Goal: Transaction & Acquisition: Purchase product/service

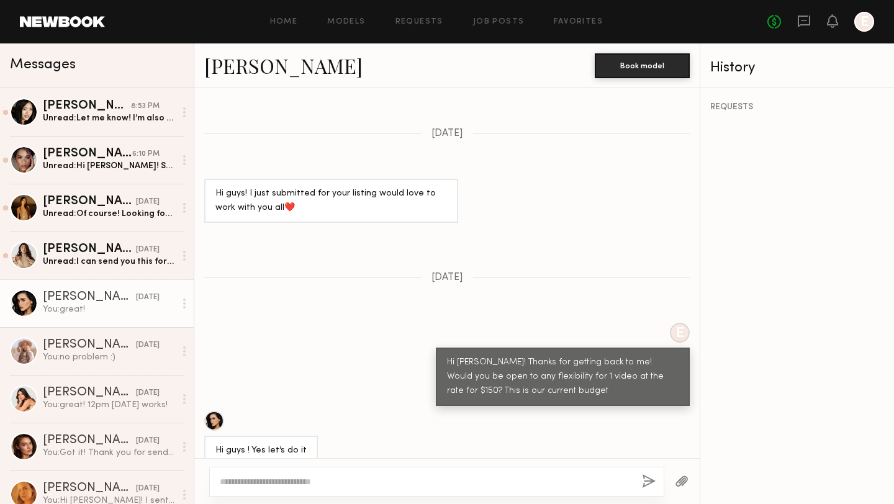
scroll to position [2810, 0]
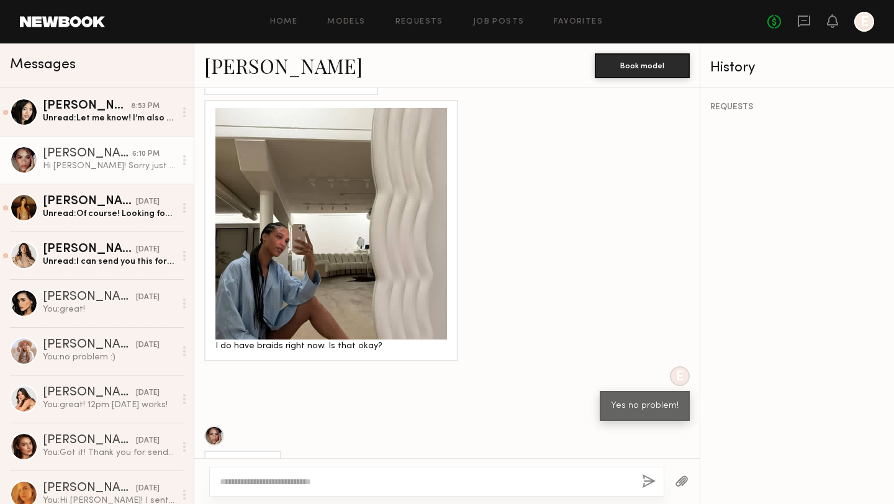
scroll to position [1271, 0]
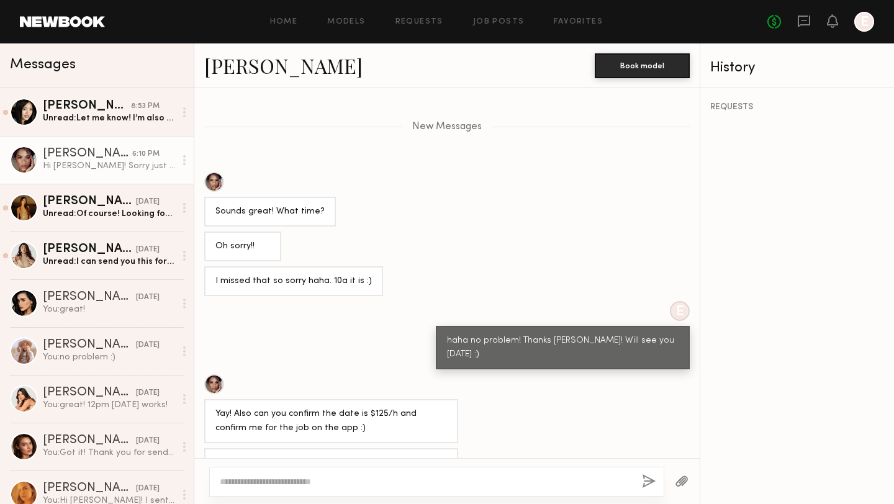
click at [281, 484] on textarea at bounding box center [426, 482] width 412 height 12
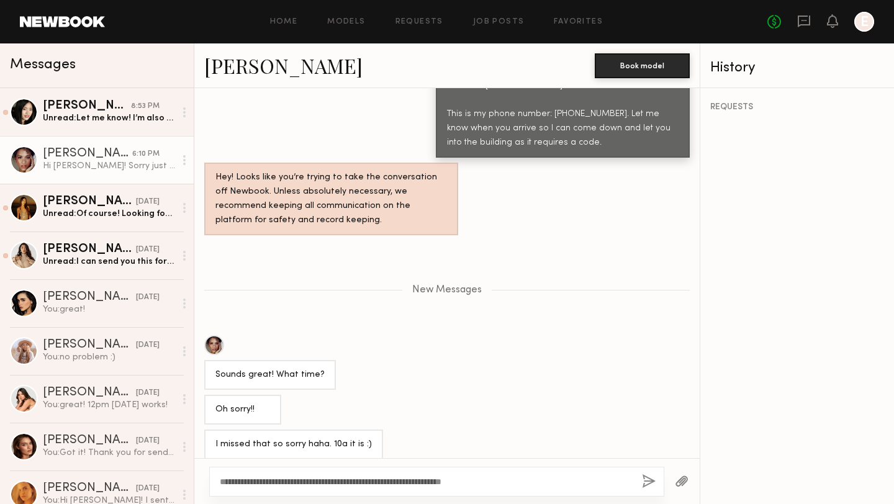
scroll to position [1628, 0]
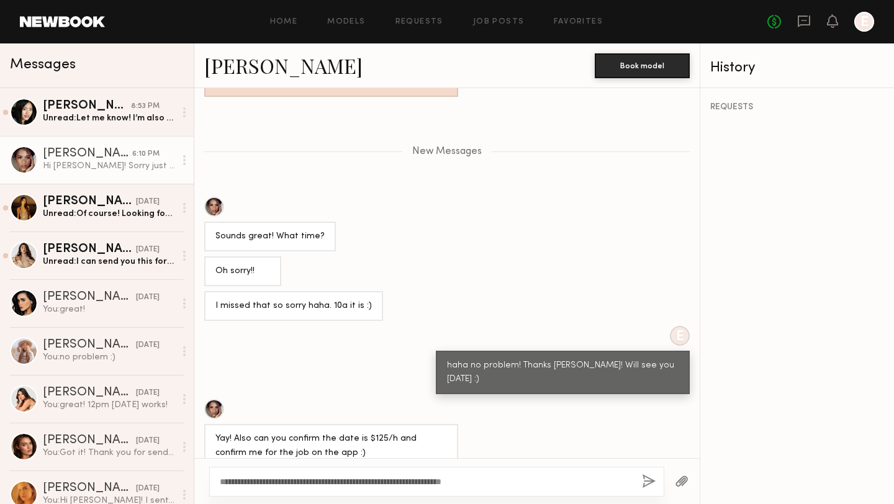
click at [236, 483] on textarea "**********" at bounding box center [426, 482] width 412 height 12
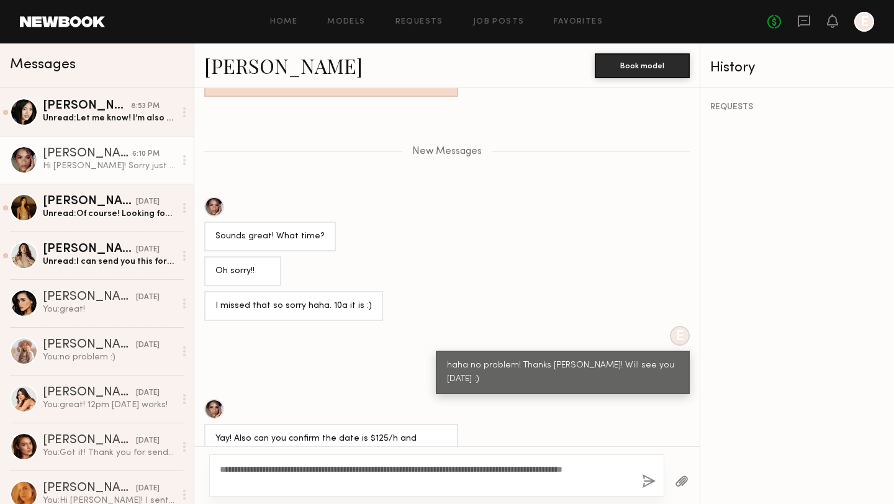
click at [471, 487] on textarea "**********" at bounding box center [426, 475] width 412 height 25
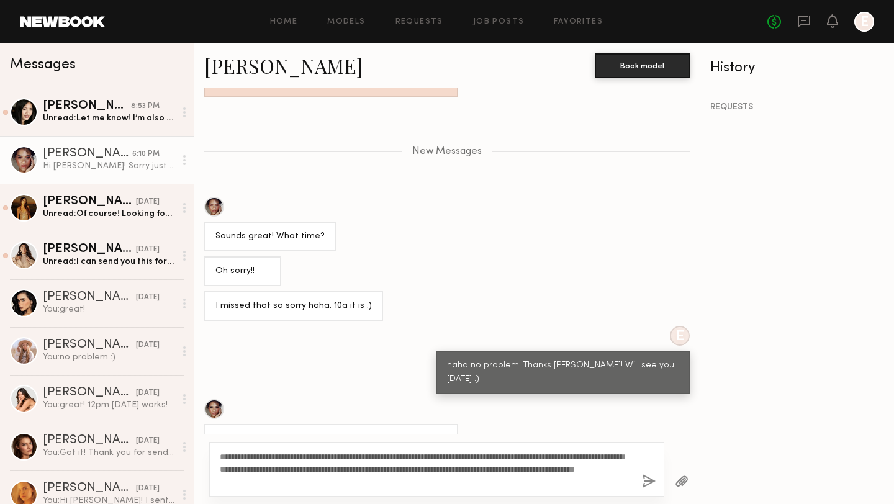
type textarea "**********"
click at [650, 485] on button "button" at bounding box center [649, 482] width 14 height 16
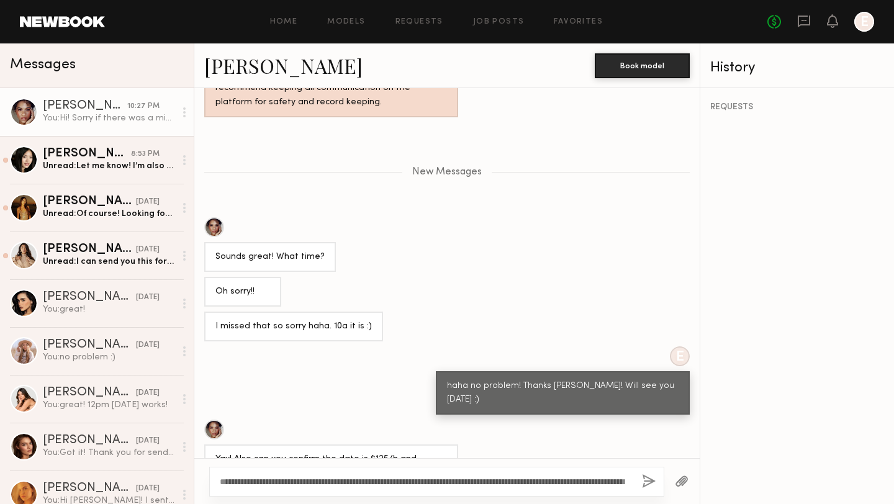
scroll to position [1720, 0]
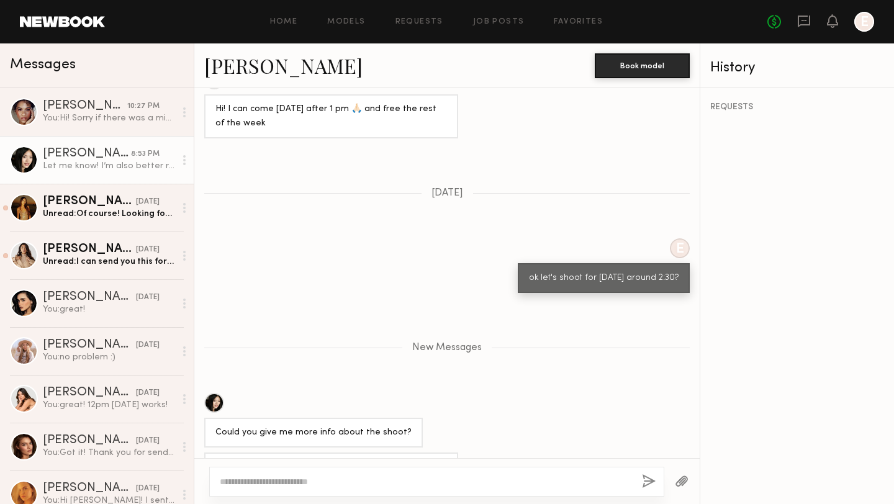
scroll to position [597, 0]
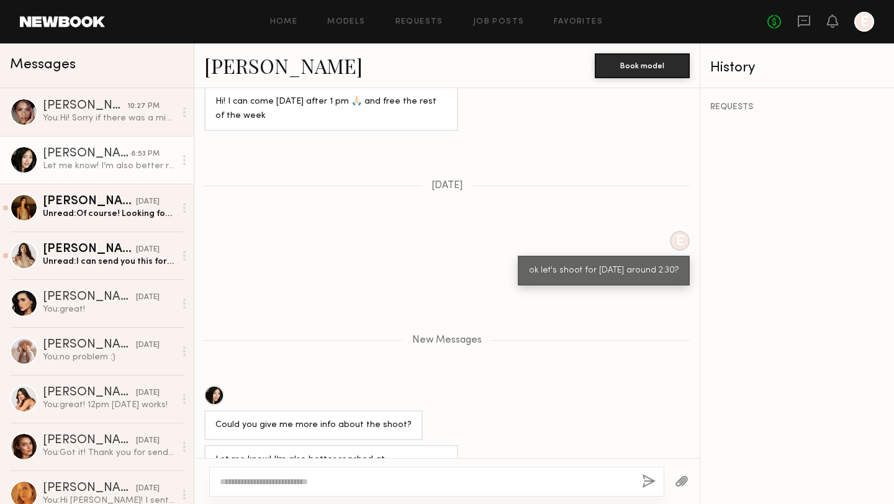
click at [392, 482] on textarea at bounding box center [426, 482] width 412 height 12
type textarea "*"
click at [239, 484] on textarea "**********" at bounding box center [426, 482] width 412 height 12
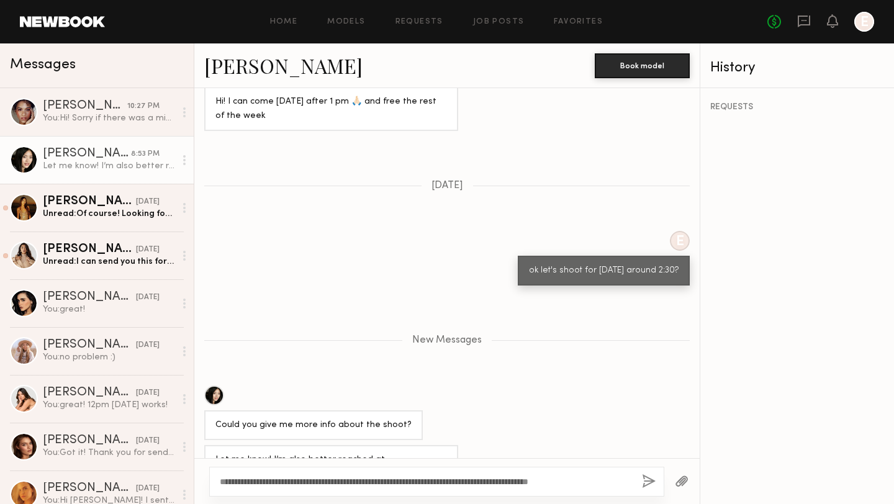
click at [608, 482] on textarea "**********" at bounding box center [426, 482] width 412 height 12
type textarea "**********"
click at [644, 481] on button "button" at bounding box center [649, 482] width 14 height 16
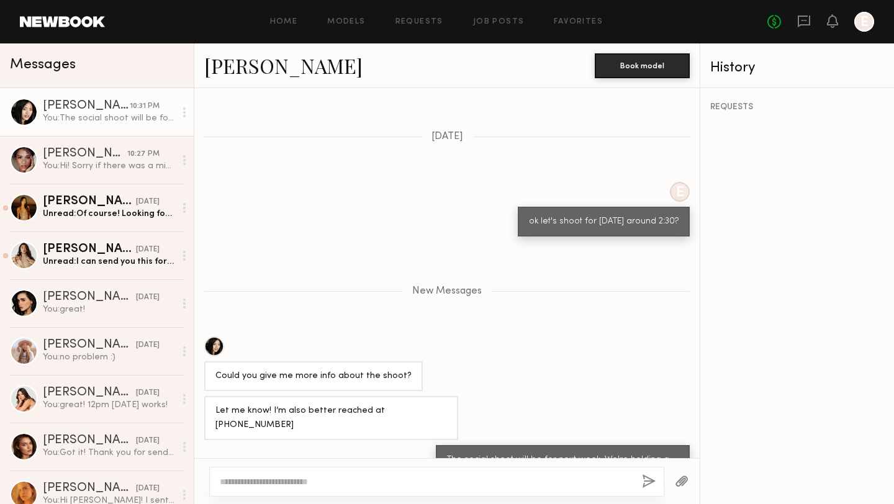
click at [616, 483] on textarea at bounding box center [426, 482] width 412 height 12
drag, startPoint x: 450, startPoint y: 482, endPoint x: 402, endPoint y: 487, distance: 48.7
click at [402, 487] on textarea "**********" at bounding box center [426, 482] width 412 height 12
drag, startPoint x: 589, startPoint y: 480, endPoint x: 469, endPoint y: 473, distance: 120.0
click at [469, 473] on div "**********" at bounding box center [436, 482] width 455 height 30
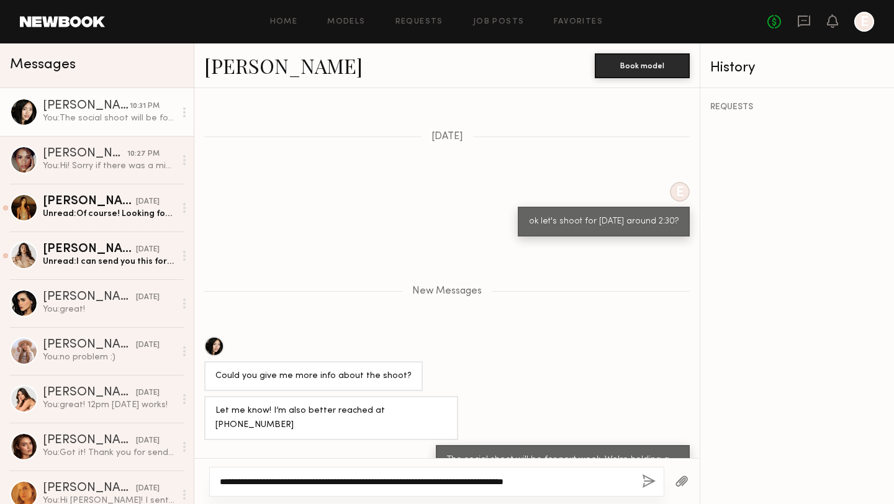
type textarea "**********"
click at [486, 472] on div "**********" at bounding box center [436, 482] width 455 height 30
click at [595, 482] on textarea "**********" at bounding box center [426, 482] width 412 height 12
drag, startPoint x: 590, startPoint y: 482, endPoint x: 471, endPoint y: 466, distance: 119.7
click at [471, 474] on div "**********" at bounding box center [436, 482] width 455 height 30
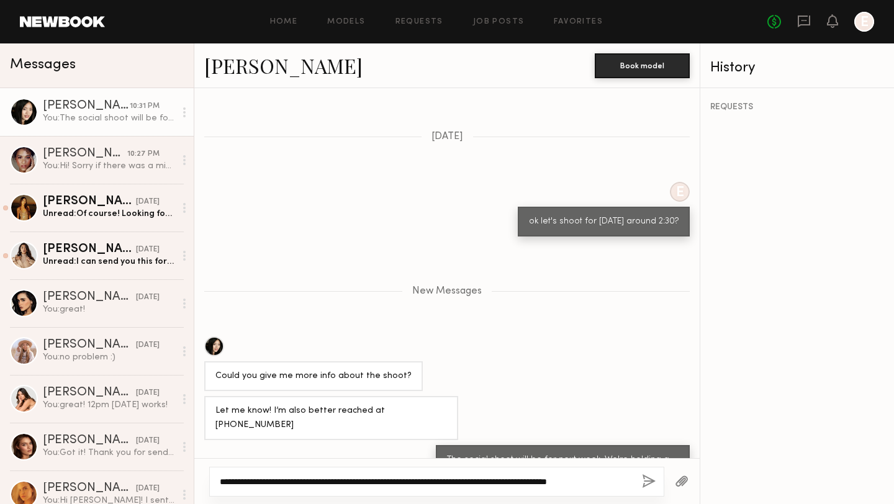
drag, startPoint x: 624, startPoint y: 482, endPoint x: 501, endPoint y: 481, distance: 122.9
click at [501, 481] on textarea "**********" at bounding box center [426, 482] width 412 height 12
click at [361, 485] on textarea "**********" at bounding box center [426, 482] width 412 height 12
click at [569, 484] on textarea "**********" at bounding box center [426, 482] width 412 height 12
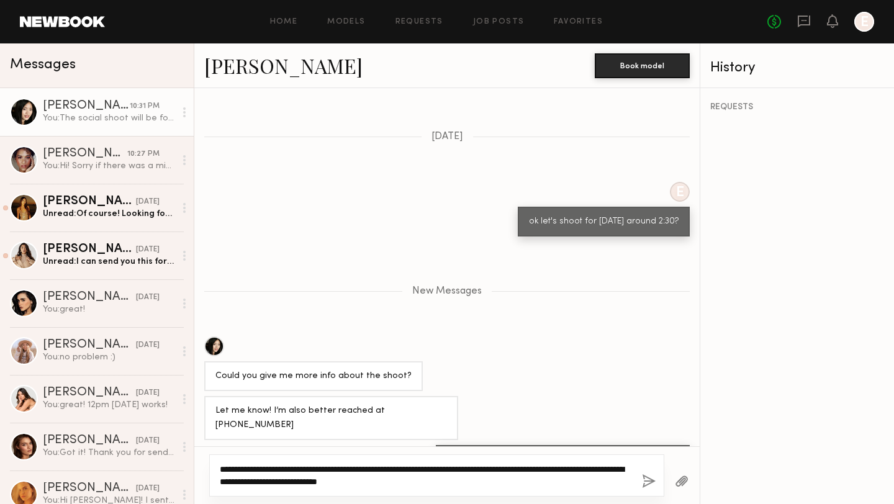
type textarea "**********"
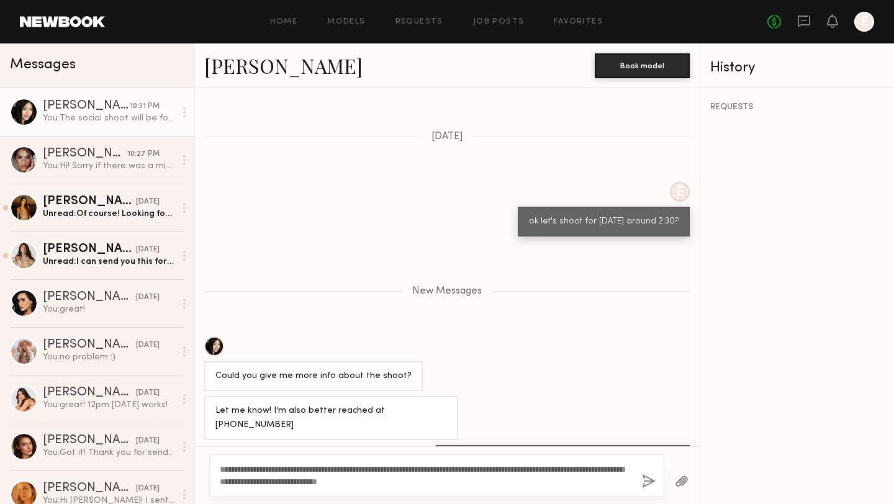
click at [647, 477] on button "button" at bounding box center [649, 482] width 14 height 16
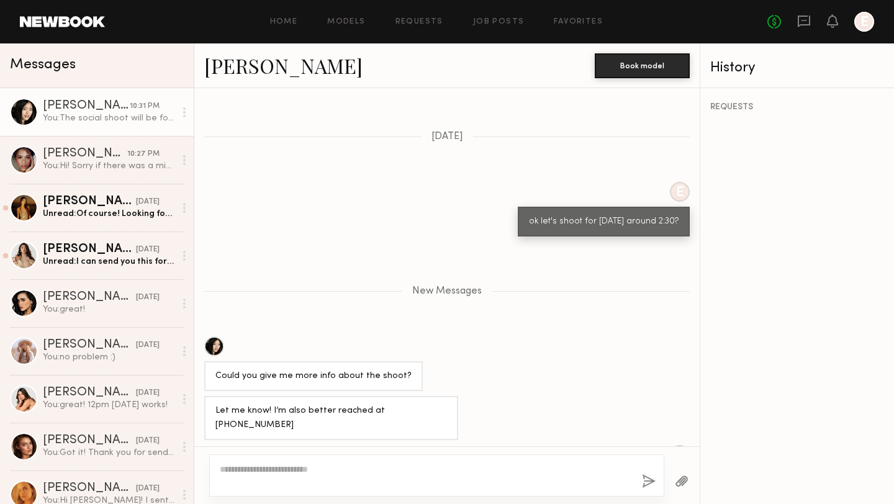
scroll to position [734, 0]
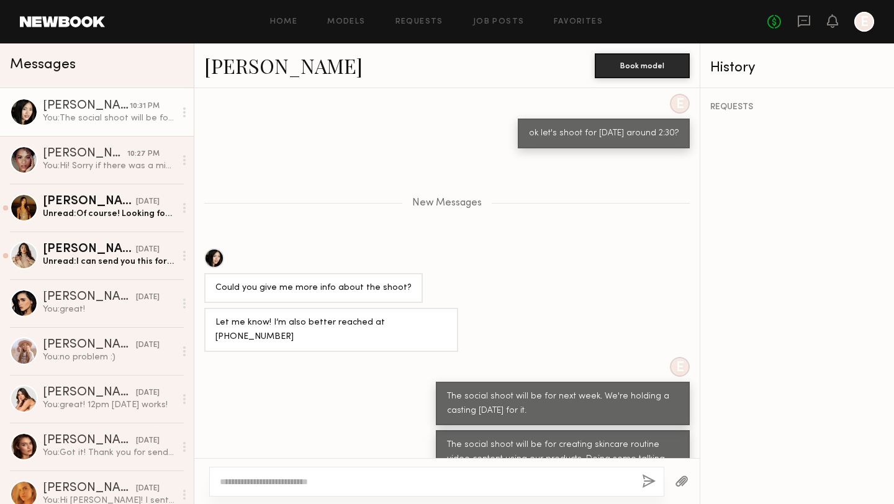
click at [642, 474] on button "button" at bounding box center [649, 482] width 14 height 16
click at [557, 490] on div at bounding box center [436, 482] width 455 height 30
click at [553, 480] on textarea at bounding box center [426, 482] width 412 height 12
click at [66, 160] on div "You: Hi! Sorry if there was a misunderstanding! We're holding a casting first b…" at bounding box center [109, 166] width 132 height 12
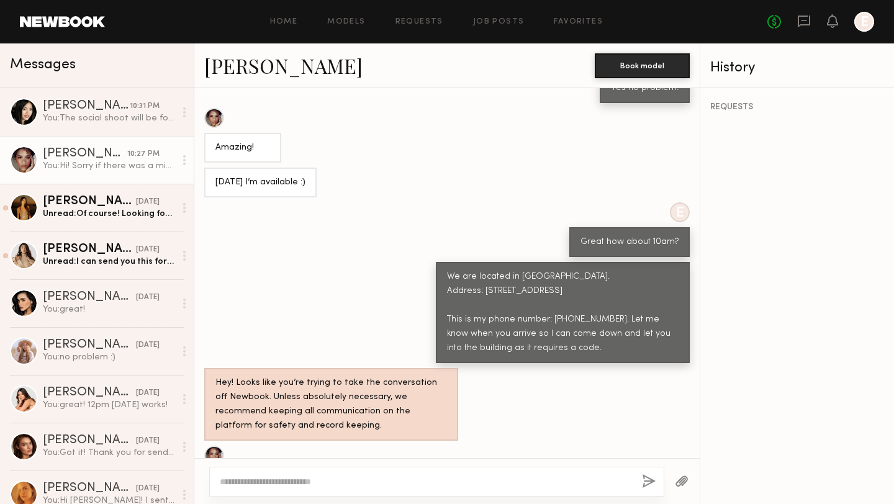
scroll to position [1626, 0]
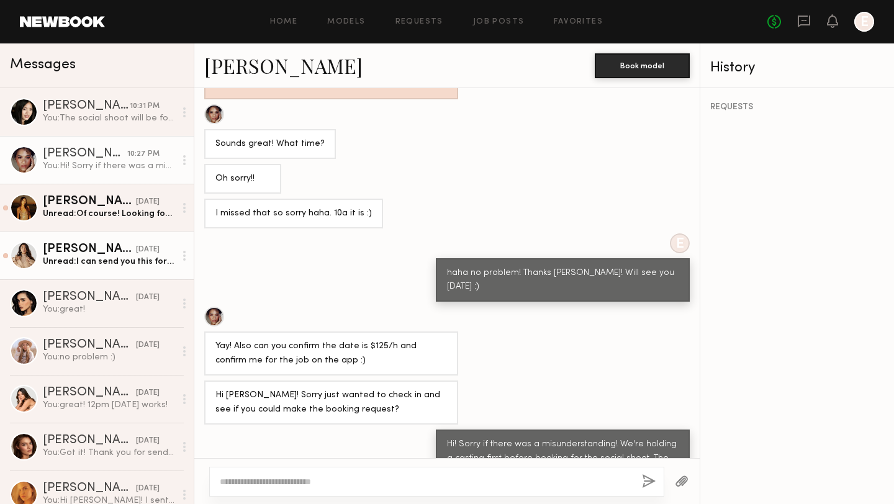
click at [99, 260] on div "Unread: I can send you this for now and I can send makeup wipes off later if yo…" at bounding box center [109, 262] width 132 height 12
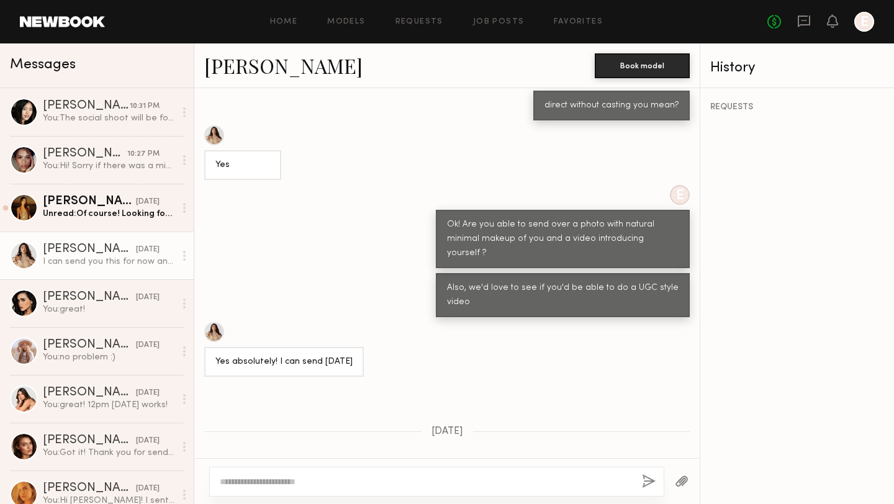
scroll to position [495, 0]
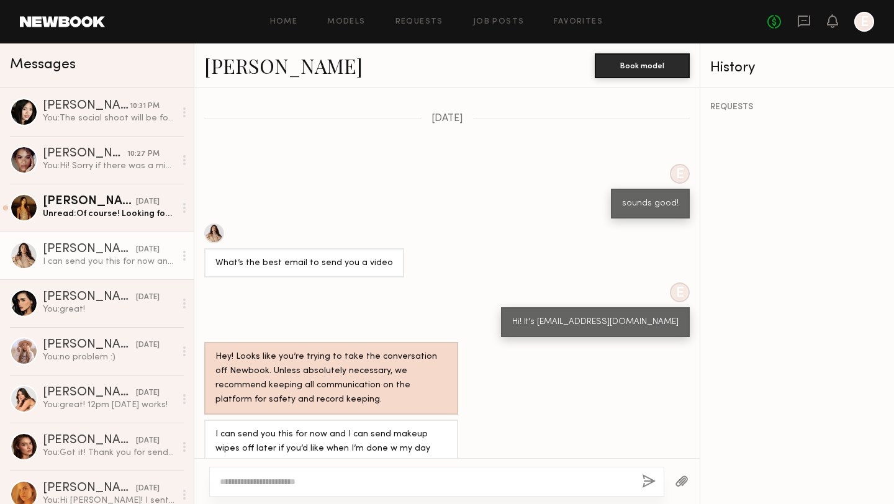
click at [386, 474] on div at bounding box center [436, 482] width 455 height 30
click at [354, 489] on div at bounding box center [436, 482] width 455 height 30
click at [317, 484] on textarea at bounding box center [426, 482] width 412 height 12
type textarea "**********"
click at [654, 484] on button "button" at bounding box center [649, 482] width 14 height 16
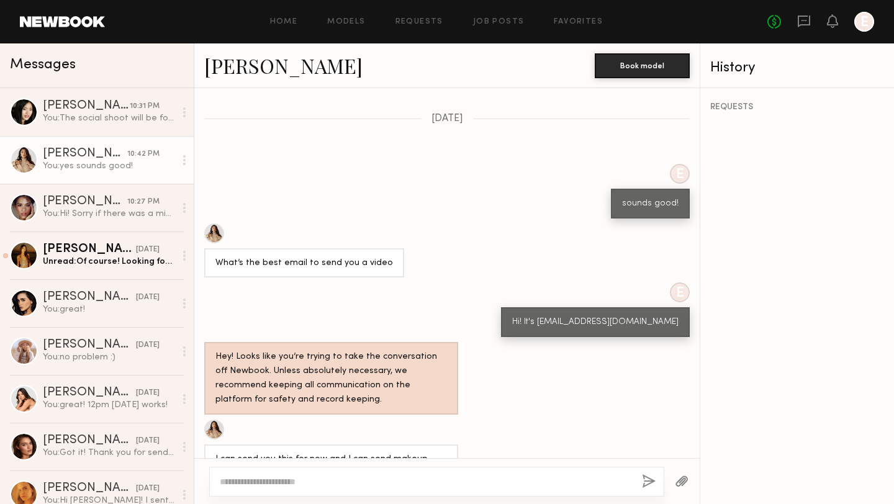
scroll to position [649, 0]
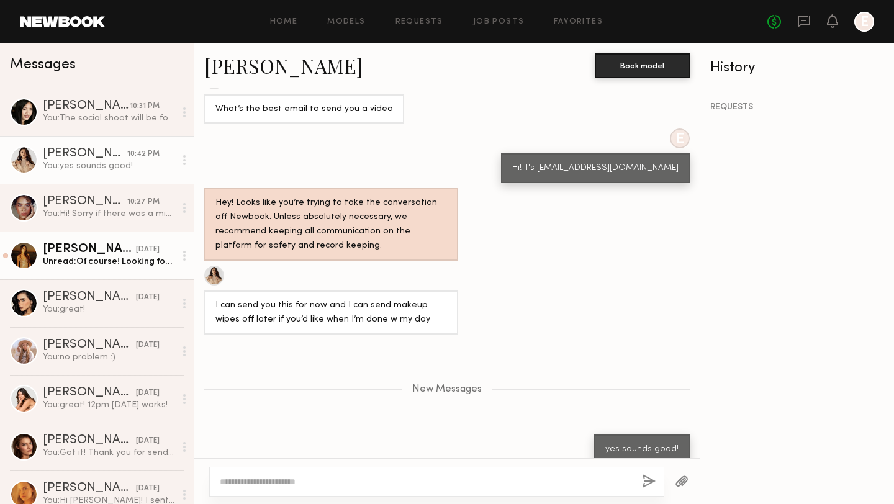
click at [89, 249] on div "Kristine W." at bounding box center [89, 249] width 93 height 12
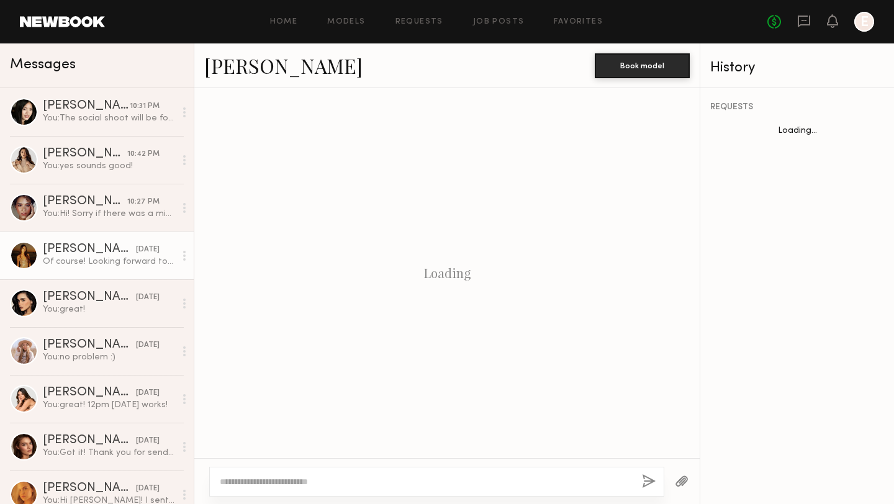
scroll to position [606, 0]
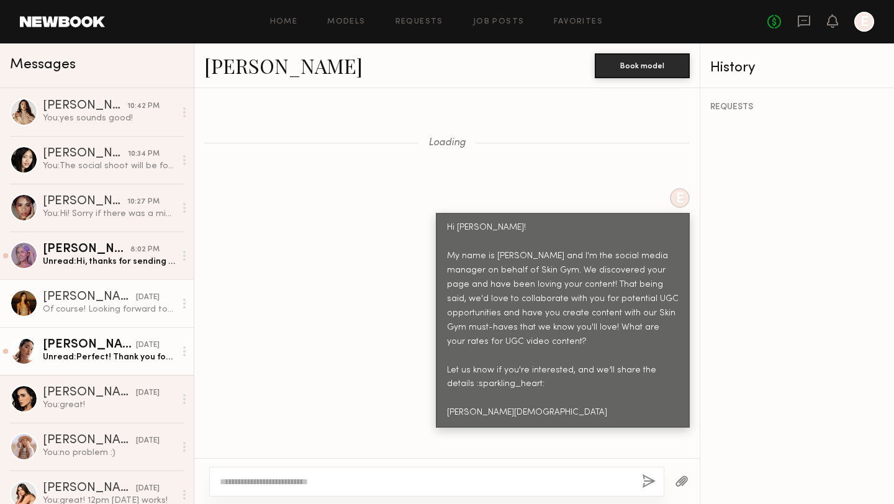
scroll to position [2077, 0]
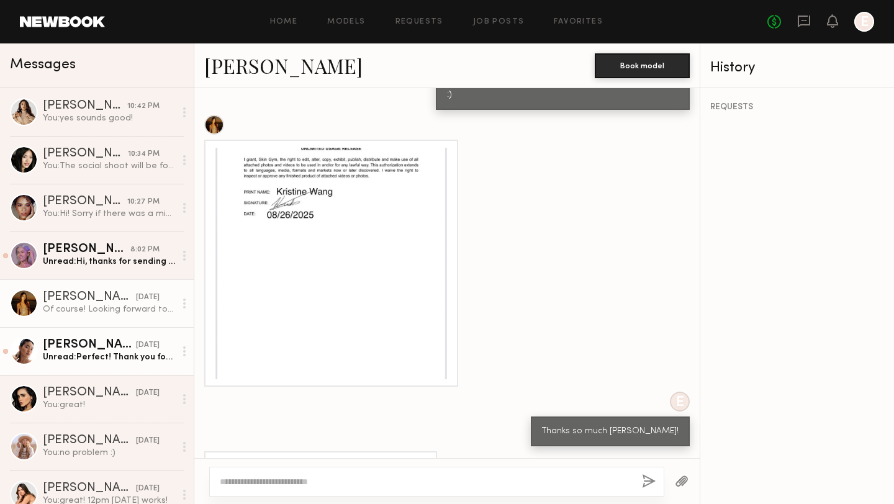
click at [109, 354] on div "Unread: Perfect! Thank you for providing all info. Is it okay to make it 11am t…" at bounding box center [109, 357] width 132 height 12
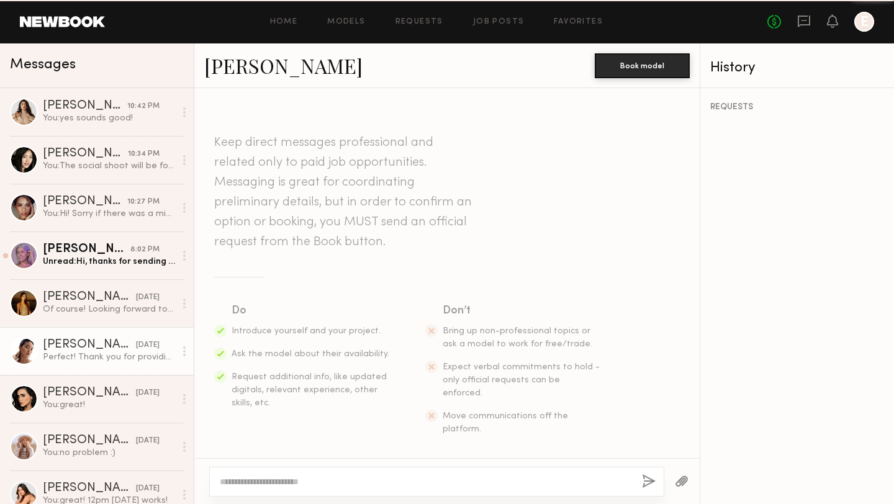
scroll to position [916, 0]
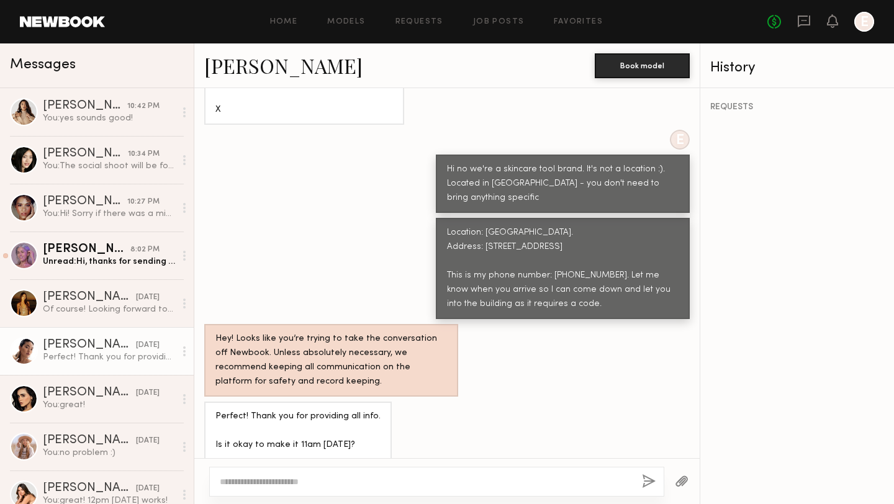
click at [343, 473] on div at bounding box center [436, 482] width 455 height 30
click at [343, 477] on textarea at bounding box center [426, 482] width 412 height 12
type textarea "**********"
click at [649, 484] on button "button" at bounding box center [649, 482] width 14 height 16
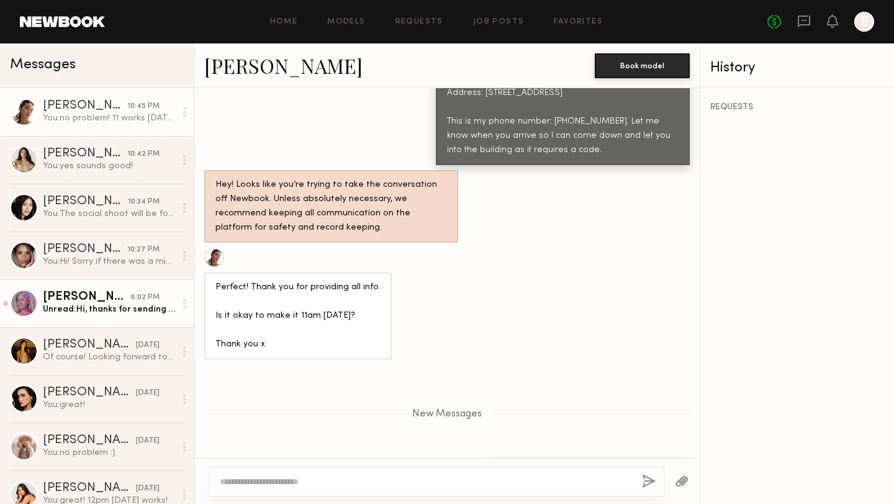
click at [109, 312] on div "Unread: Hi, thanks for sending the info over but I will pass on this project. I…" at bounding box center [109, 310] width 132 height 12
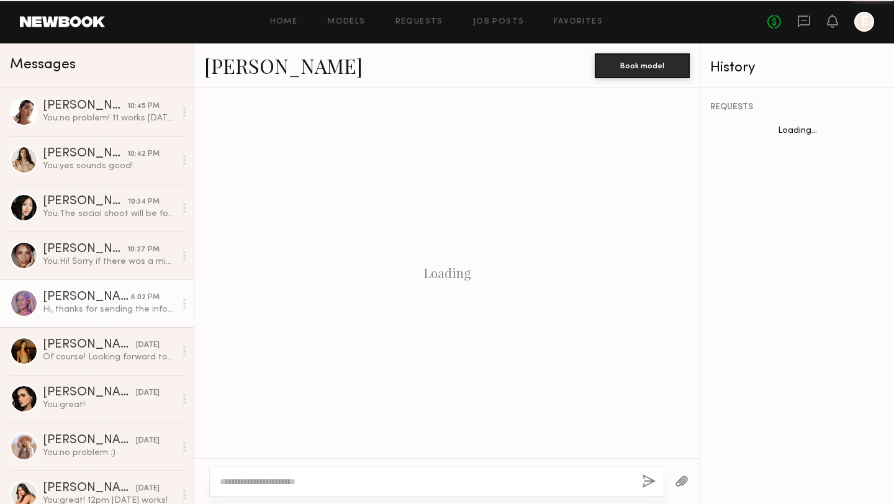
scroll to position [615, 0]
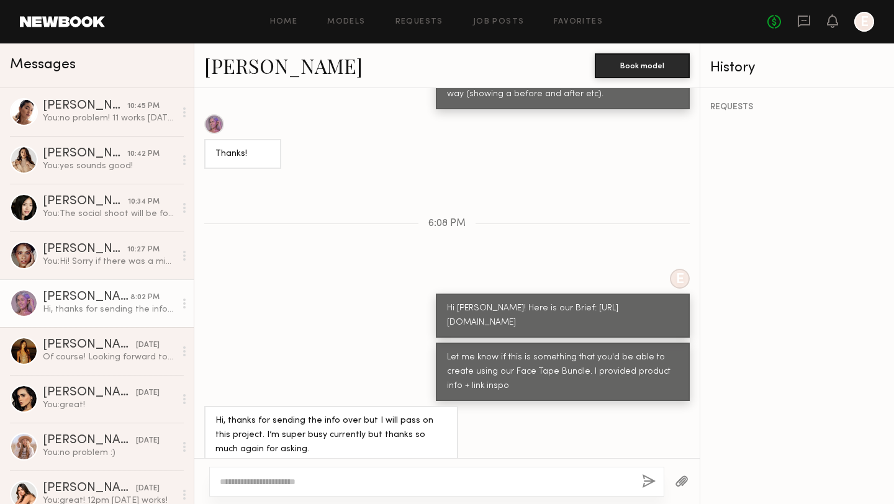
click at [369, 485] on textarea at bounding box center [426, 482] width 412 height 12
type textarea "*"
type textarea "**********"
click at [651, 480] on button "button" at bounding box center [649, 482] width 14 height 16
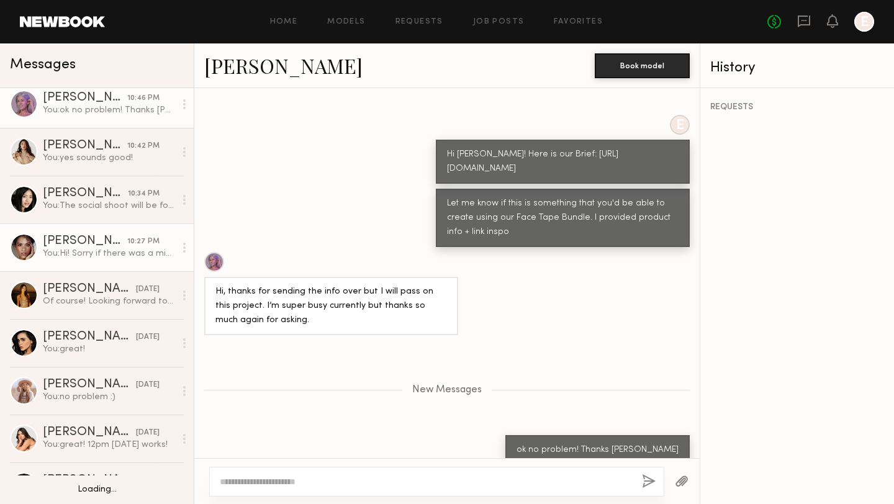
scroll to position [91, 0]
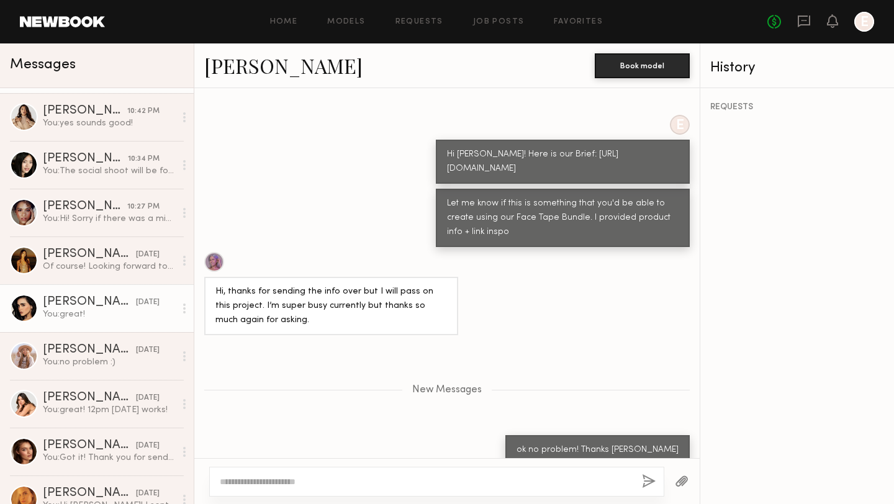
click at [76, 309] on div "You: great!" at bounding box center [109, 315] width 132 height 12
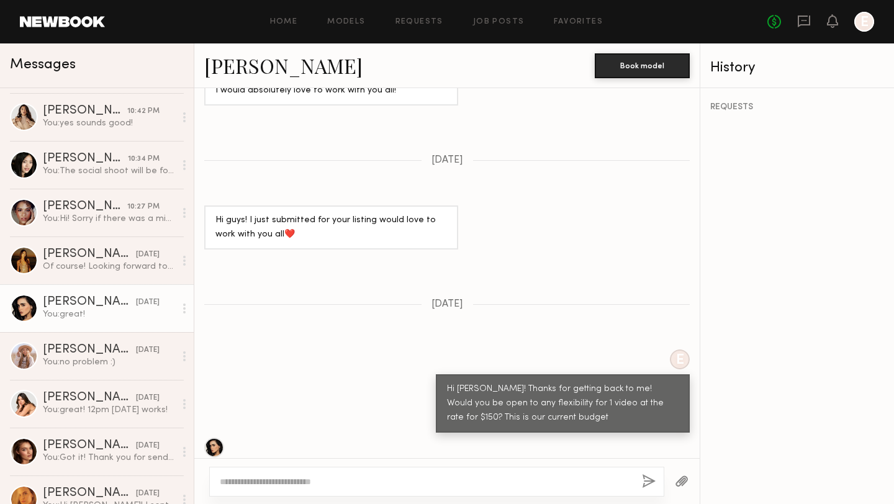
scroll to position [950, 0]
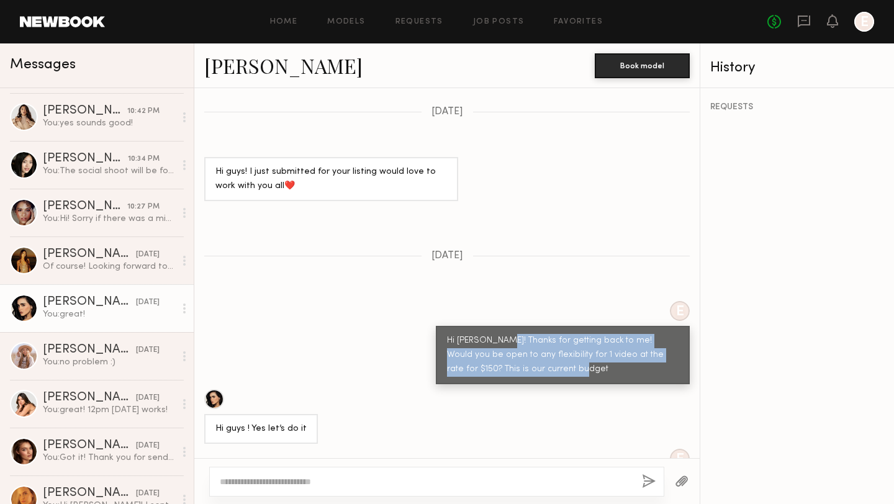
drag, startPoint x: 535, startPoint y: 342, endPoint x: 492, endPoint y: 306, distance: 56.0
click at [492, 326] on div "Hi Priscilla! Thanks for getting back to me! Would you be open to any flexibili…" at bounding box center [563, 355] width 254 height 58
copy div "Hi Priscilla! Thanks for getting back to me! Would you be open to any flexibili…"
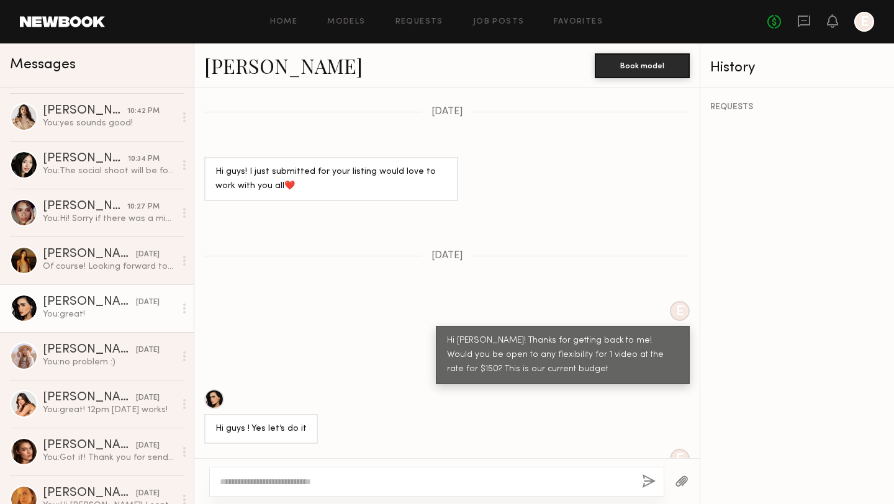
click at [431, 244] on div "Keep direct messages professional and related only to paid job opportunities. M…" at bounding box center [446, 273] width 505 height 370
click at [485, 22] on link "Job Posts" at bounding box center [499, 22] width 52 height 8
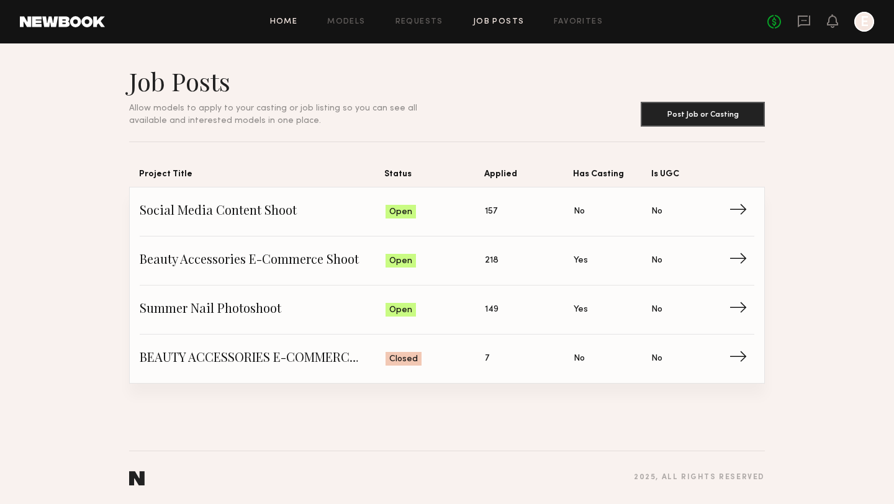
click at [280, 24] on link "Home" at bounding box center [284, 22] width 28 height 8
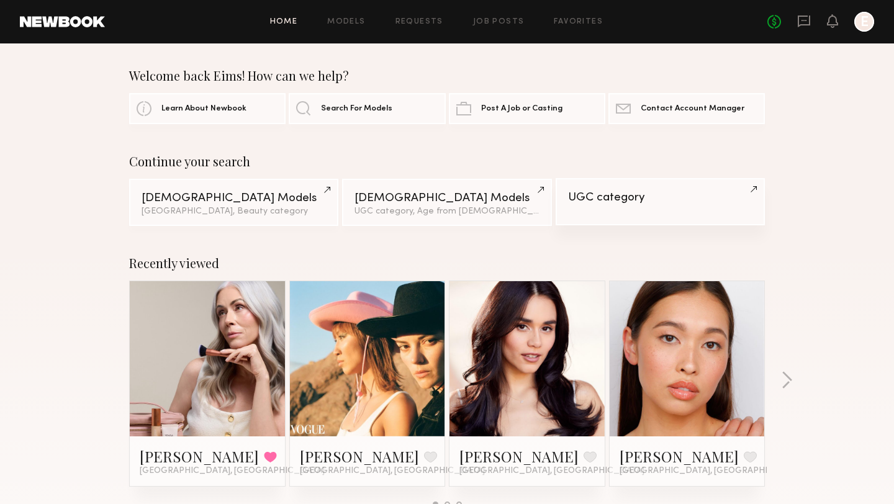
click at [594, 202] on div "UGC category" at bounding box center [660, 198] width 184 height 12
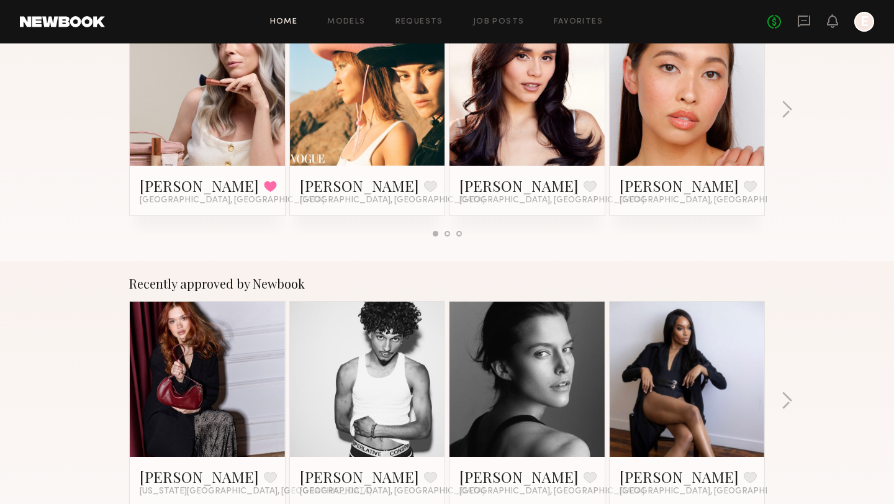
scroll to position [399, 0]
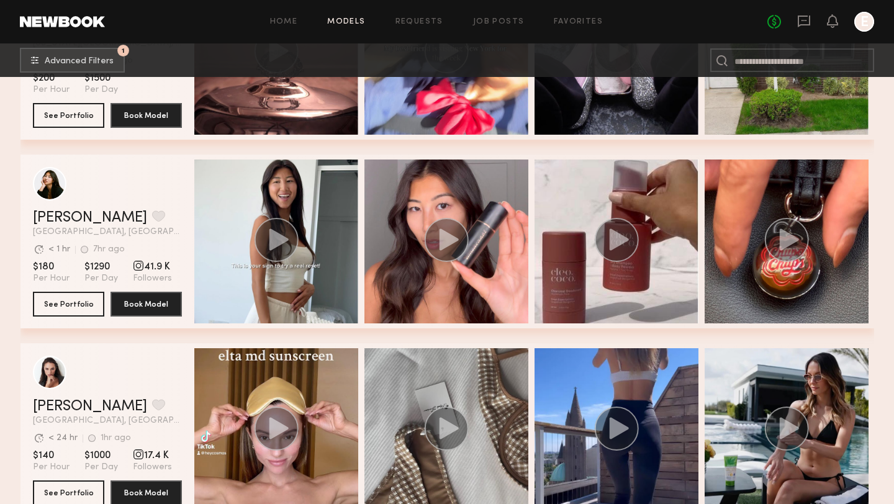
scroll to position [3157, 0]
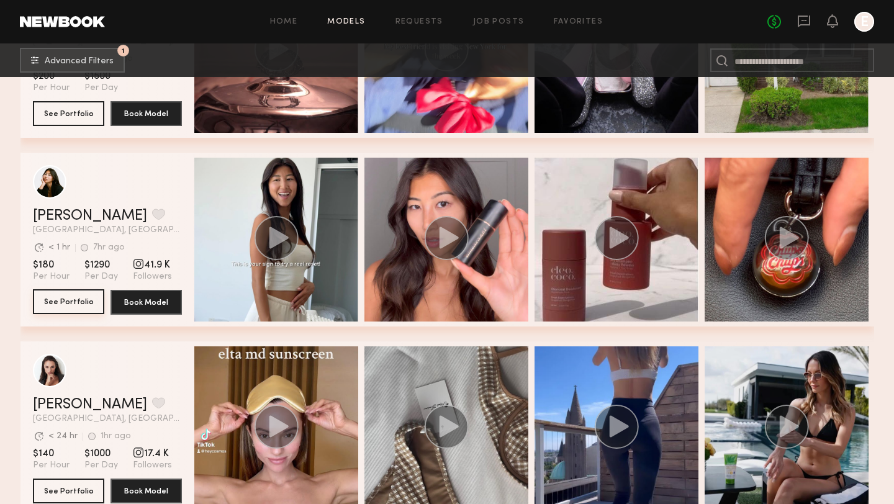
click at [68, 297] on button "See Portfolio" at bounding box center [68, 301] width 71 height 25
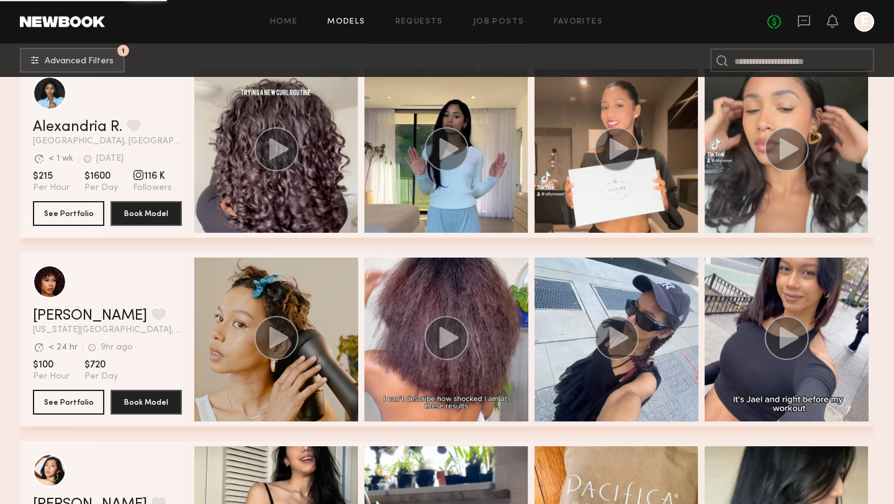
scroll to position [3954, 0]
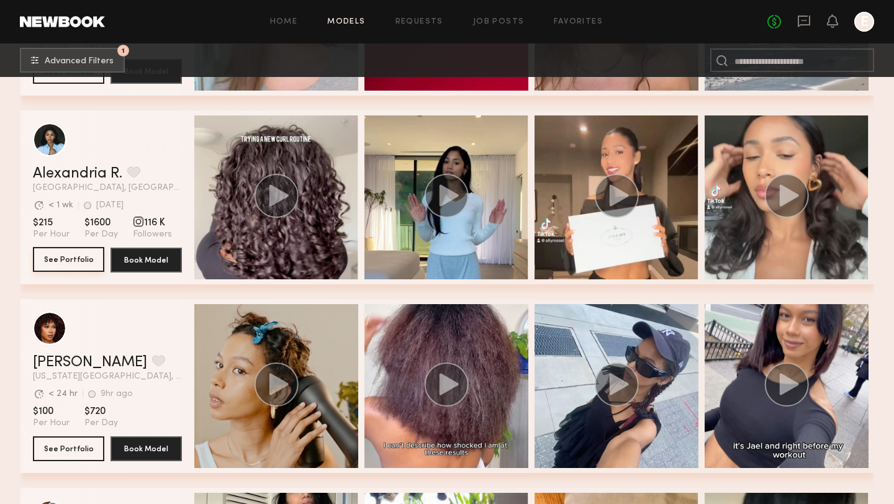
click at [73, 255] on button "See Portfolio" at bounding box center [68, 259] width 71 height 25
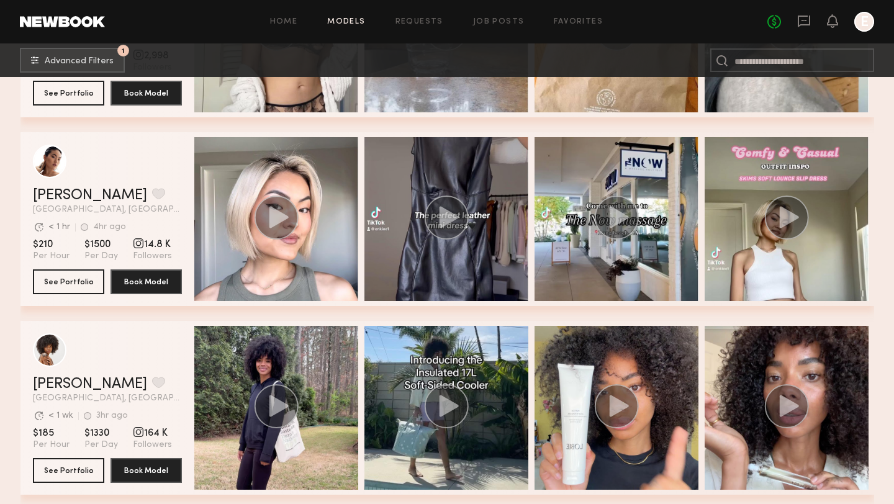
scroll to position [4684, 0]
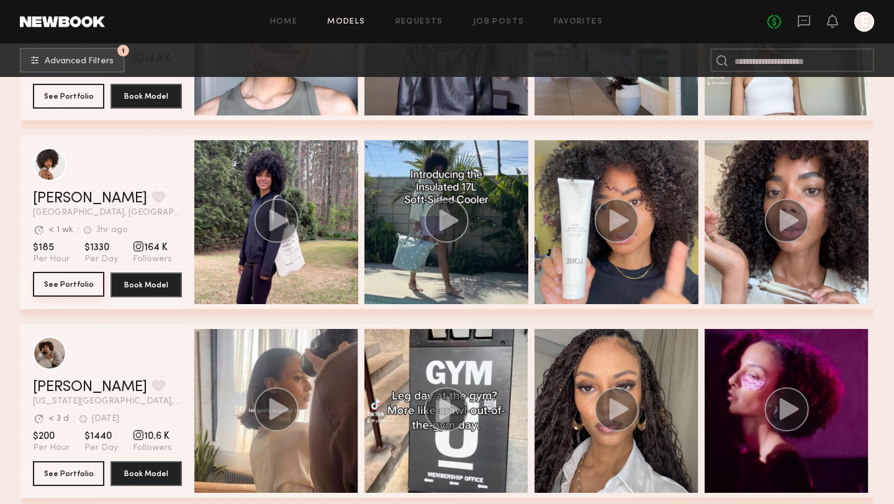
click at [87, 284] on button "See Portfolio" at bounding box center [68, 284] width 71 height 25
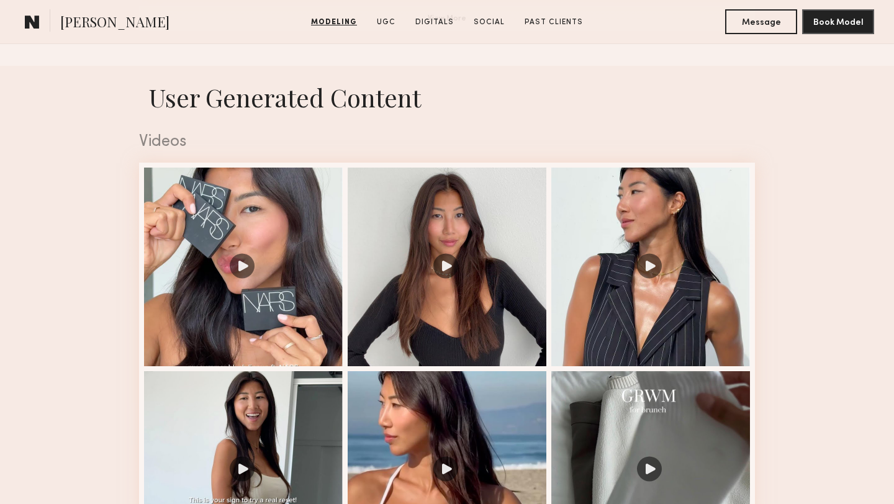
scroll to position [1303, 0]
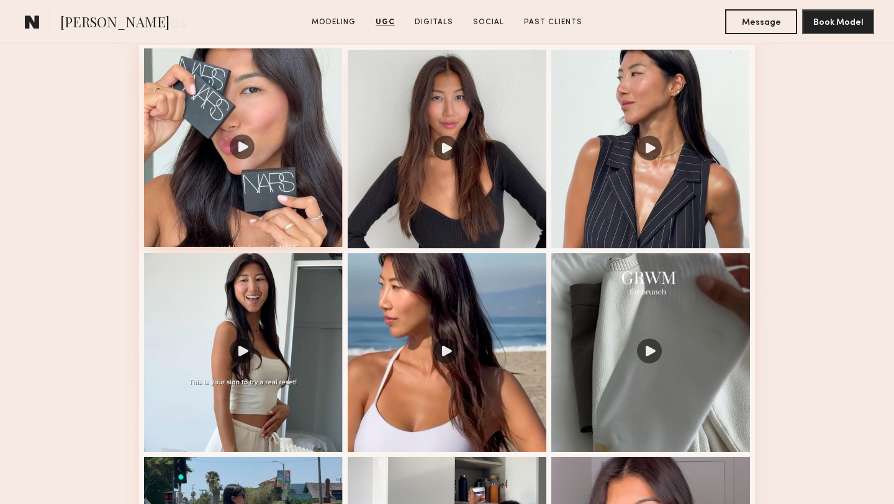
click at [230, 225] on div at bounding box center [243, 147] width 199 height 199
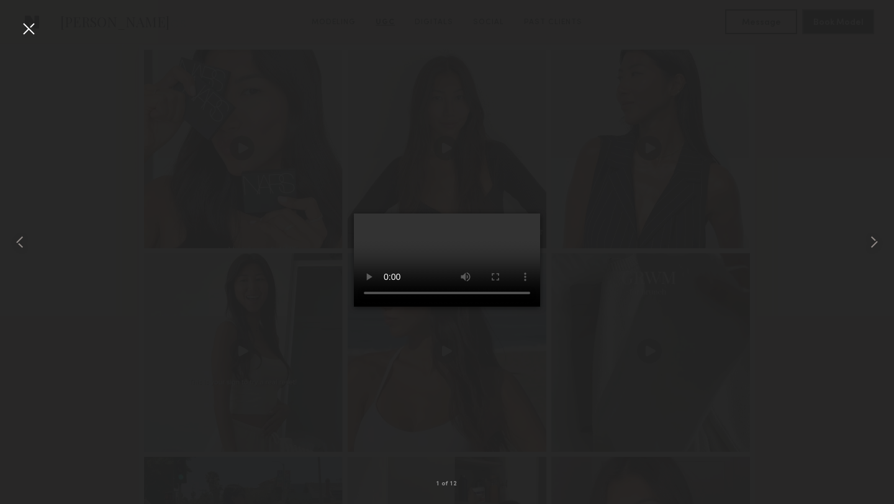
click at [28, 30] on div at bounding box center [29, 29] width 20 height 20
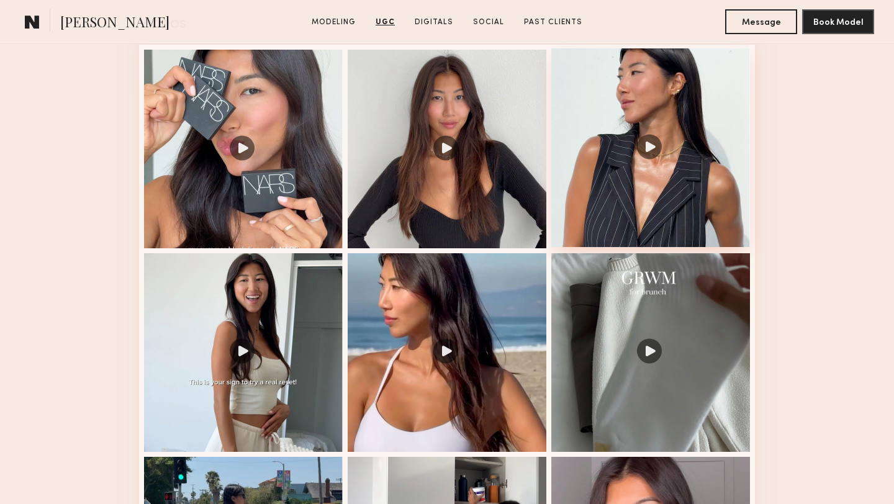
click at [708, 175] on div at bounding box center [650, 147] width 199 height 199
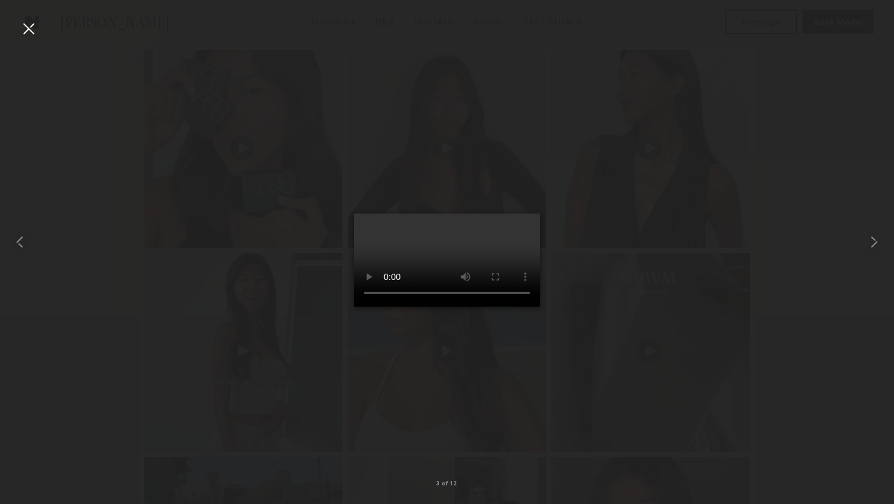
click at [30, 20] on div at bounding box center [29, 29] width 20 height 20
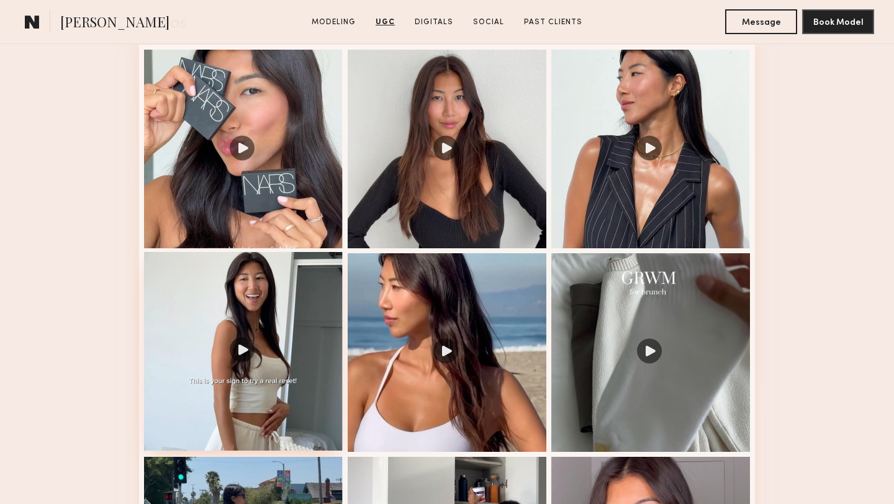
click at [321, 364] on div at bounding box center [243, 351] width 199 height 199
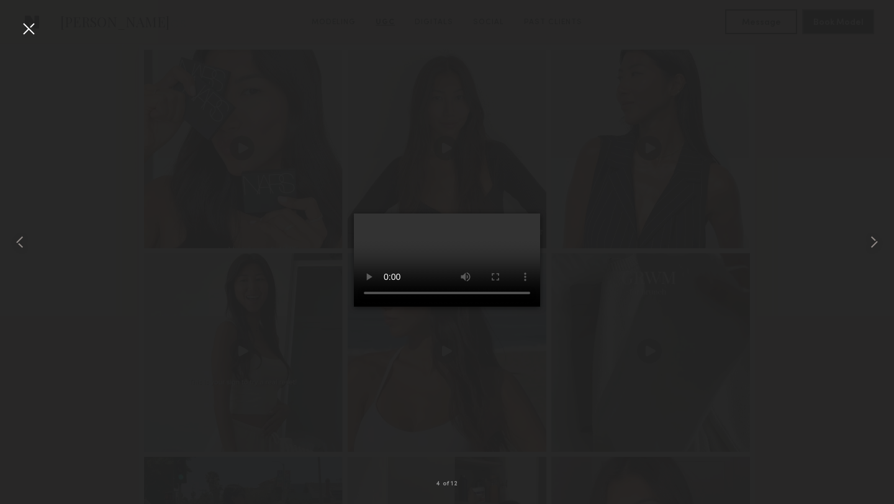
click at [28, 34] on div at bounding box center [29, 29] width 20 height 20
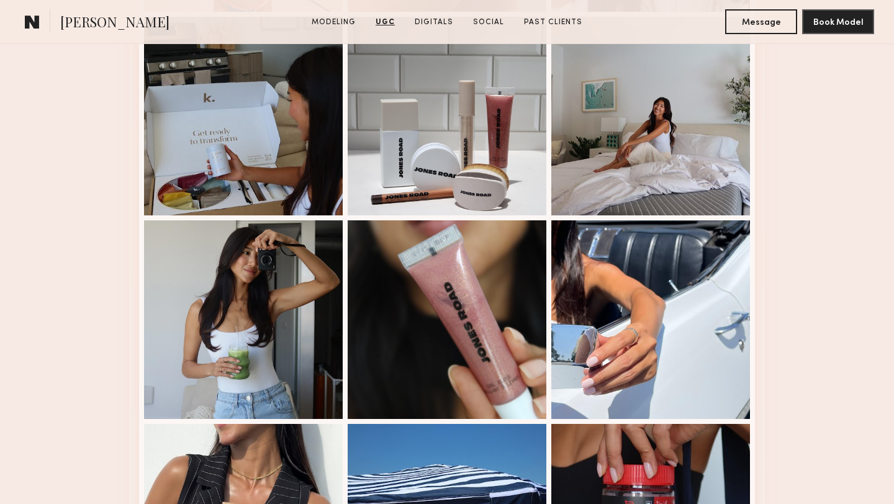
scroll to position [2360, 0]
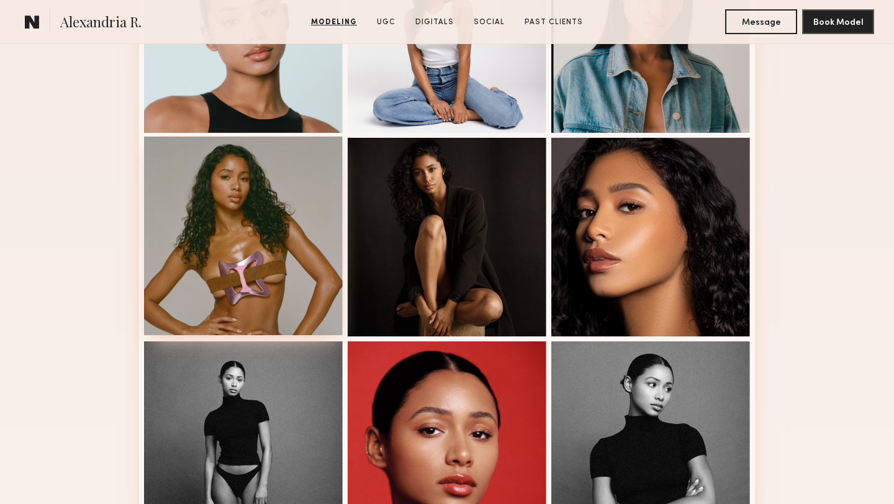
scroll to position [633, 0]
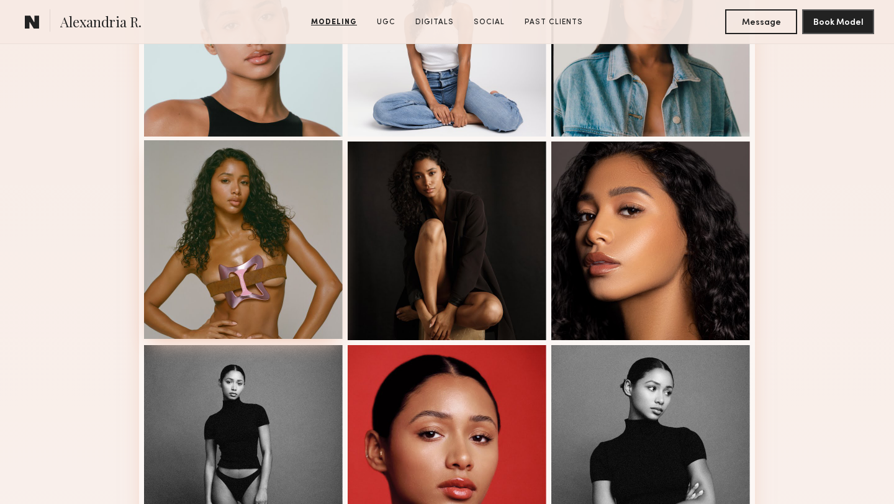
click at [286, 213] on div at bounding box center [243, 239] width 199 height 199
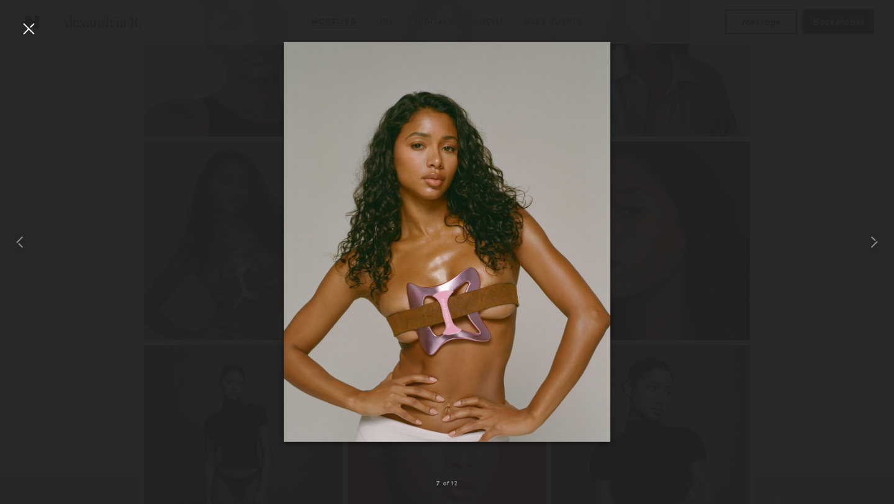
click at [436, 310] on img at bounding box center [447, 242] width 327 height 400
click at [446, 310] on img at bounding box center [447, 242] width 327 height 400
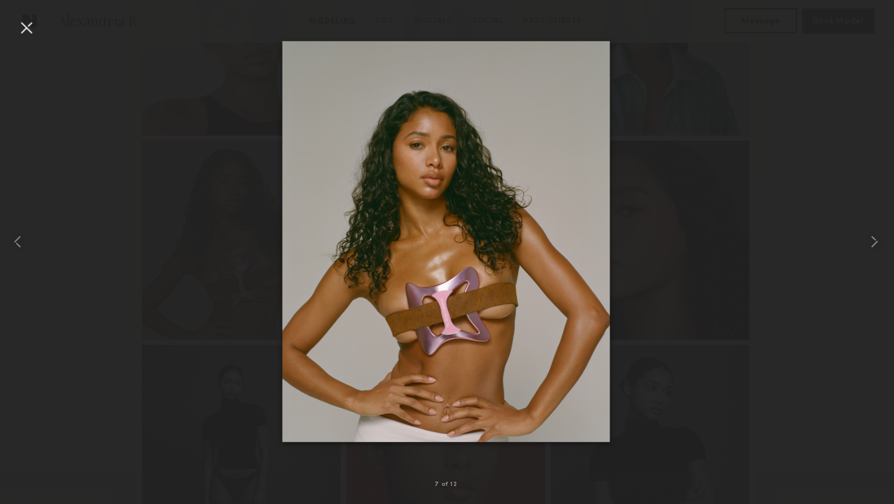
scroll to position [632, 0]
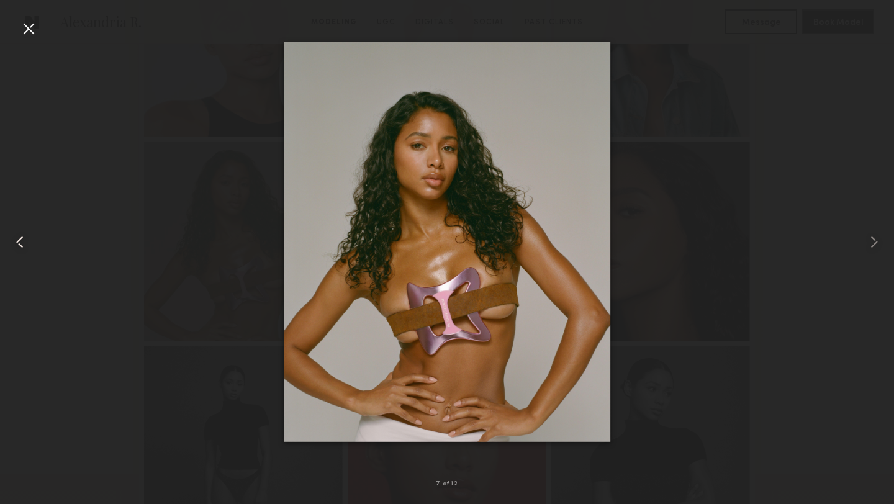
click at [16, 38] on div at bounding box center [18, 242] width 36 height 444
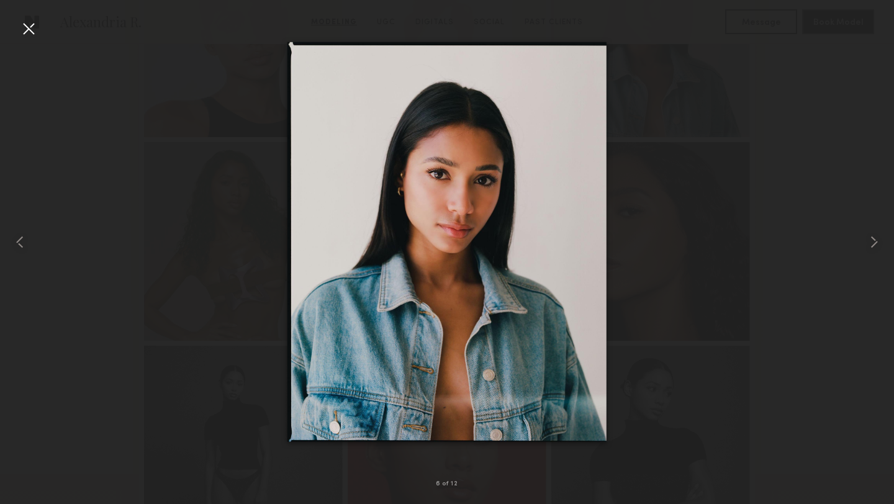
click at [24, 29] on div at bounding box center [29, 29] width 20 height 20
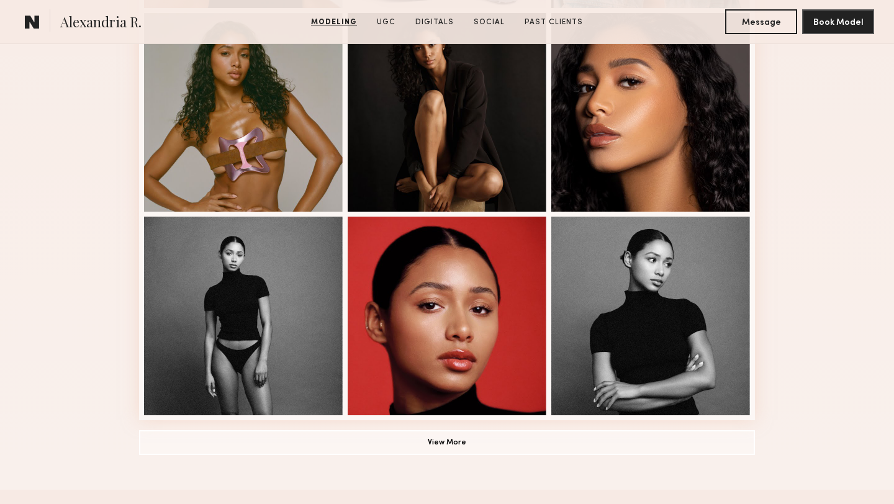
scroll to position [905, 0]
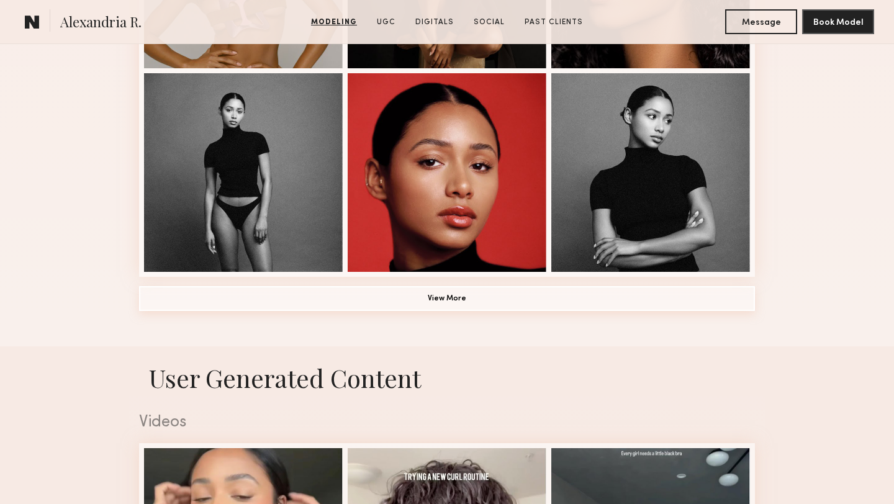
click at [285, 300] on button "View More" at bounding box center [447, 298] width 616 height 25
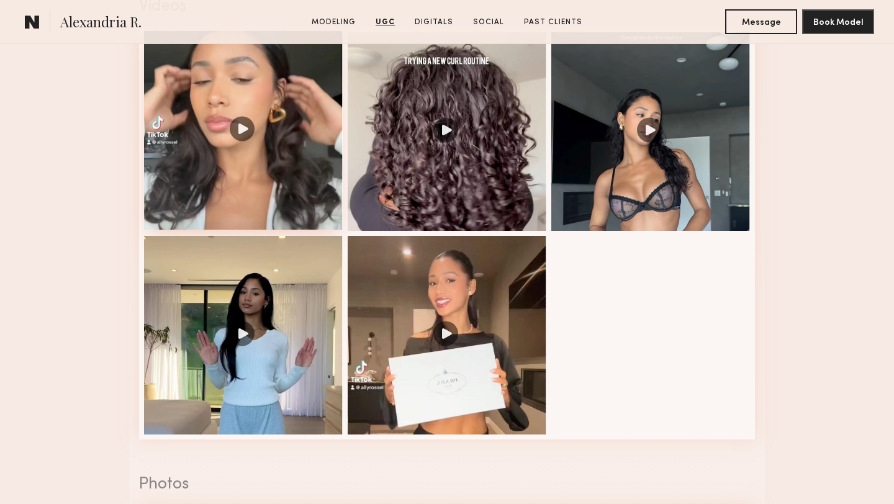
scroll to position [2144, 0]
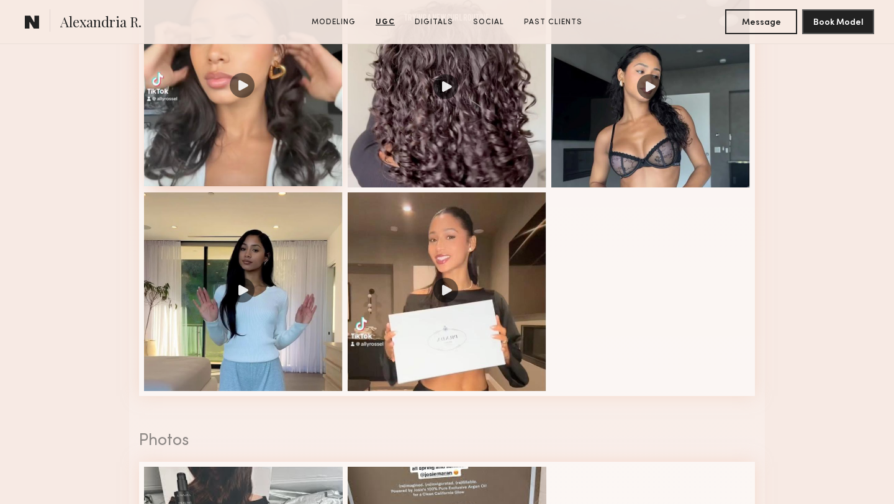
click at [241, 159] on div at bounding box center [243, 87] width 199 height 199
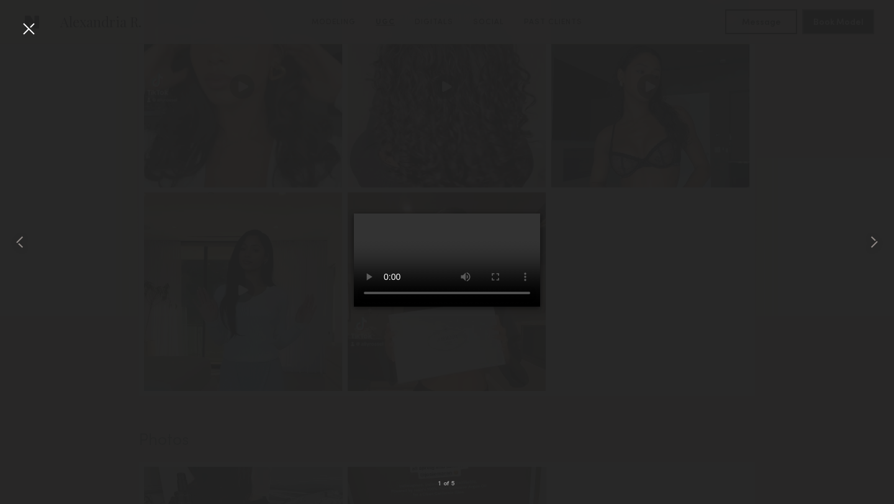
click at [29, 30] on div at bounding box center [29, 29] width 20 height 20
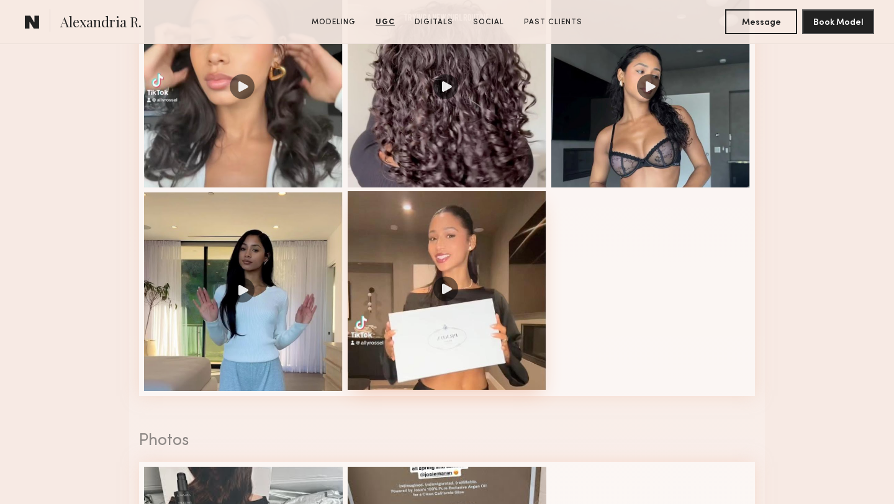
click at [410, 304] on div at bounding box center [447, 290] width 199 height 199
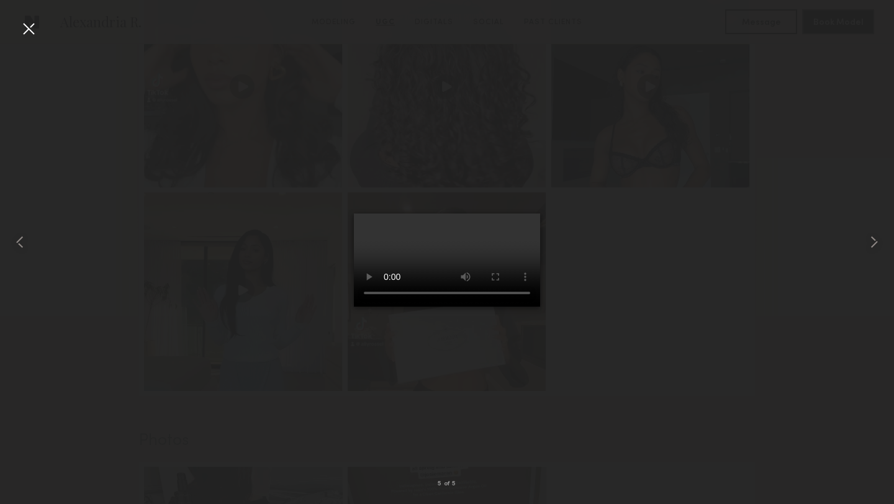
click at [27, 35] on div at bounding box center [29, 29] width 20 height 20
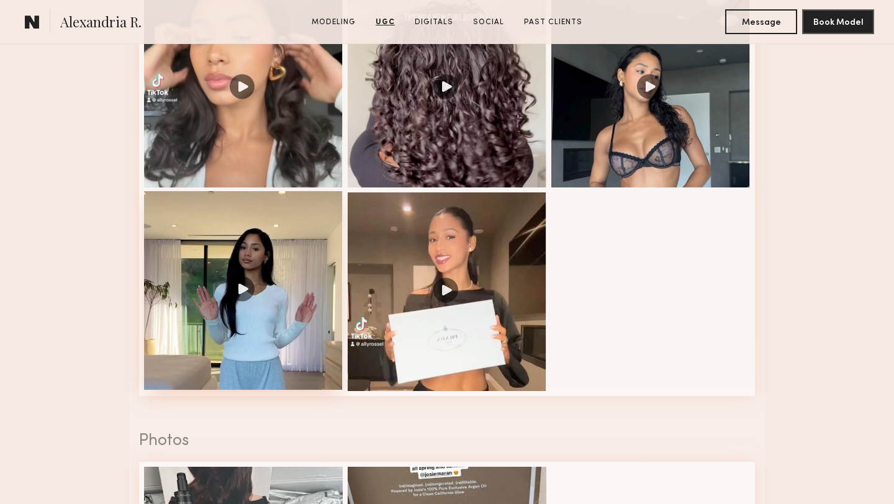
click at [257, 354] on div at bounding box center [243, 290] width 199 height 199
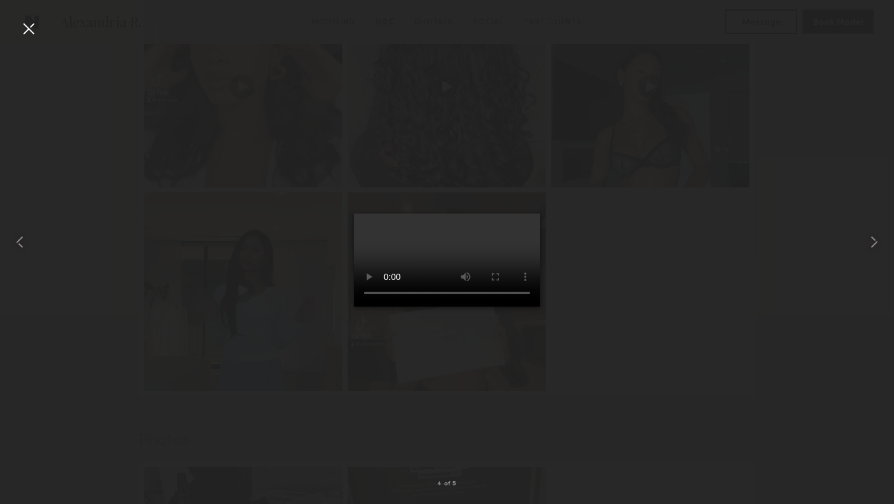
click at [33, 37] on div at bounding box center [29, 29] width 20 height 20
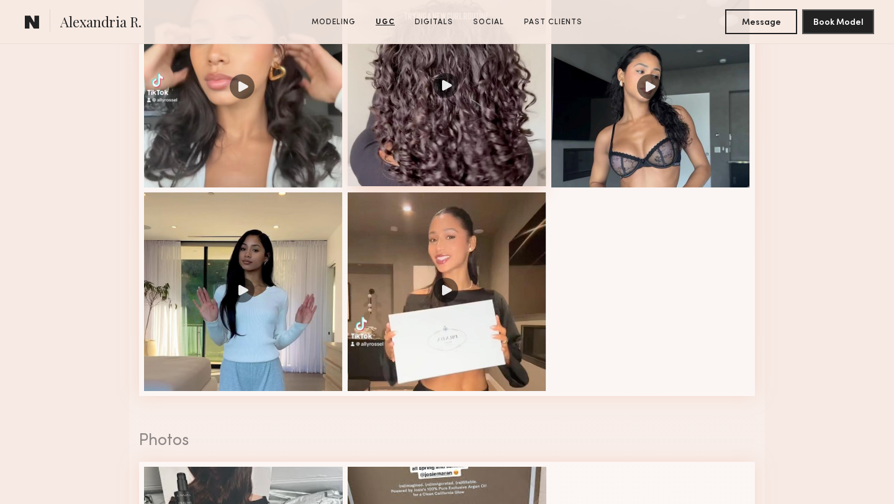
click at [483, 110] on div at bounding box center [447, 87] width 199 height 199
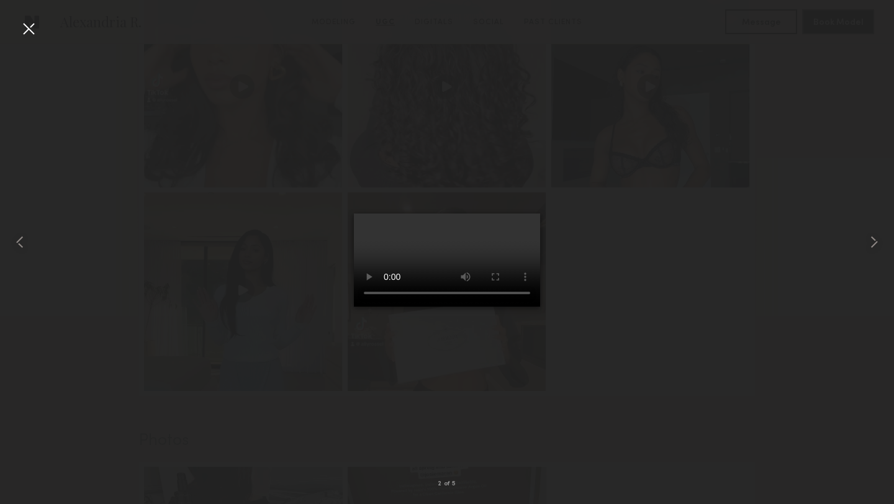
click at [34, 17] on nb-gallery-light "2 of 5" at bounding box center [447, 252] width 894 height 504
click at [33, 26] on div at bounding box center [29, 29] width 20 height 20
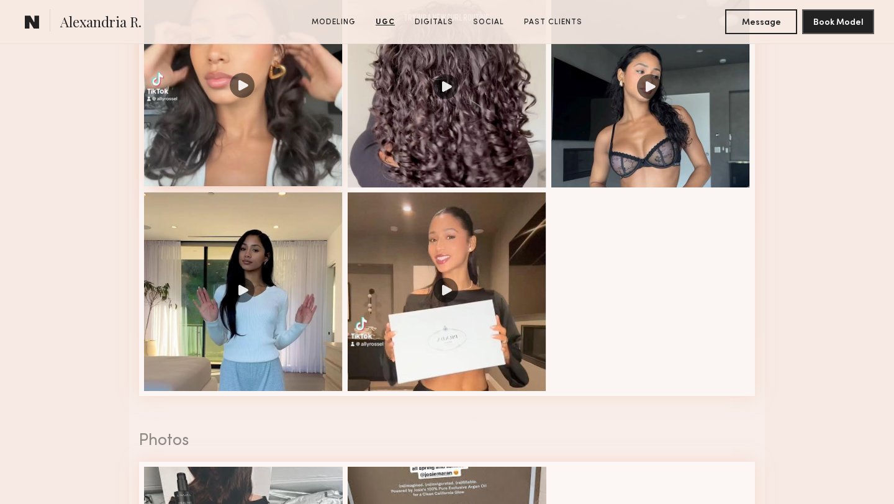
click at [278, 172] on div at bounding box center [243, 87] width 199 height 199
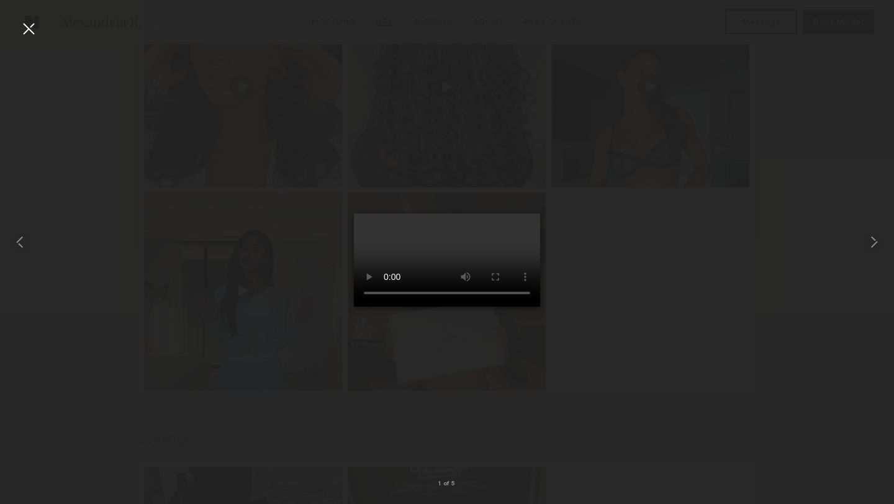
click at [35, 32] on div at bounding box center [29, 29] width 20 height 20
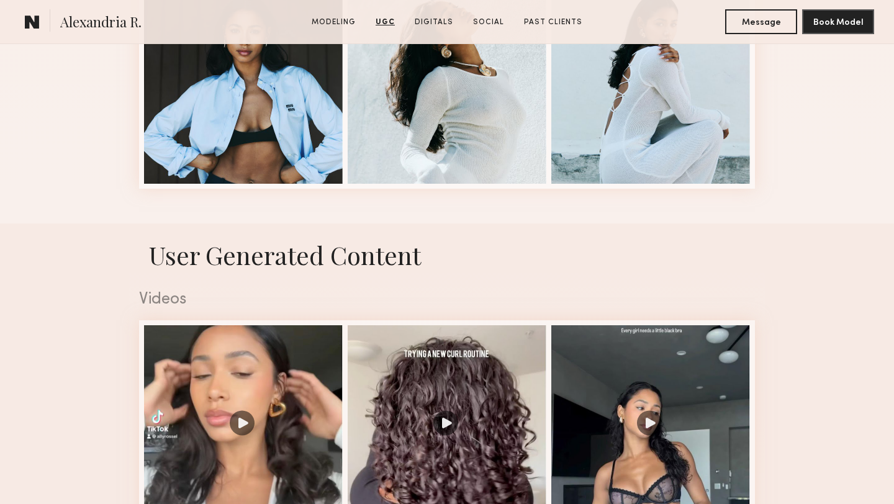
scroll to position [1798, 0]
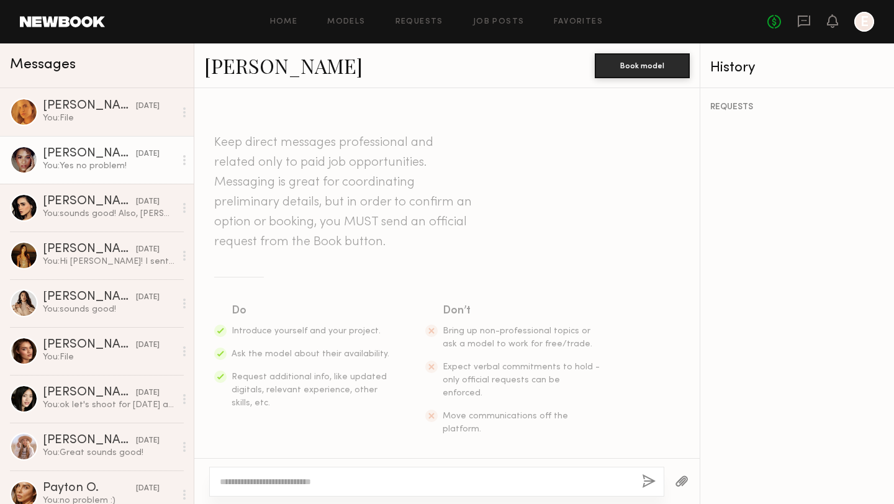
scroll to position [1548, 0]
